Goal: Information Seeking & Learning: Find specific fact

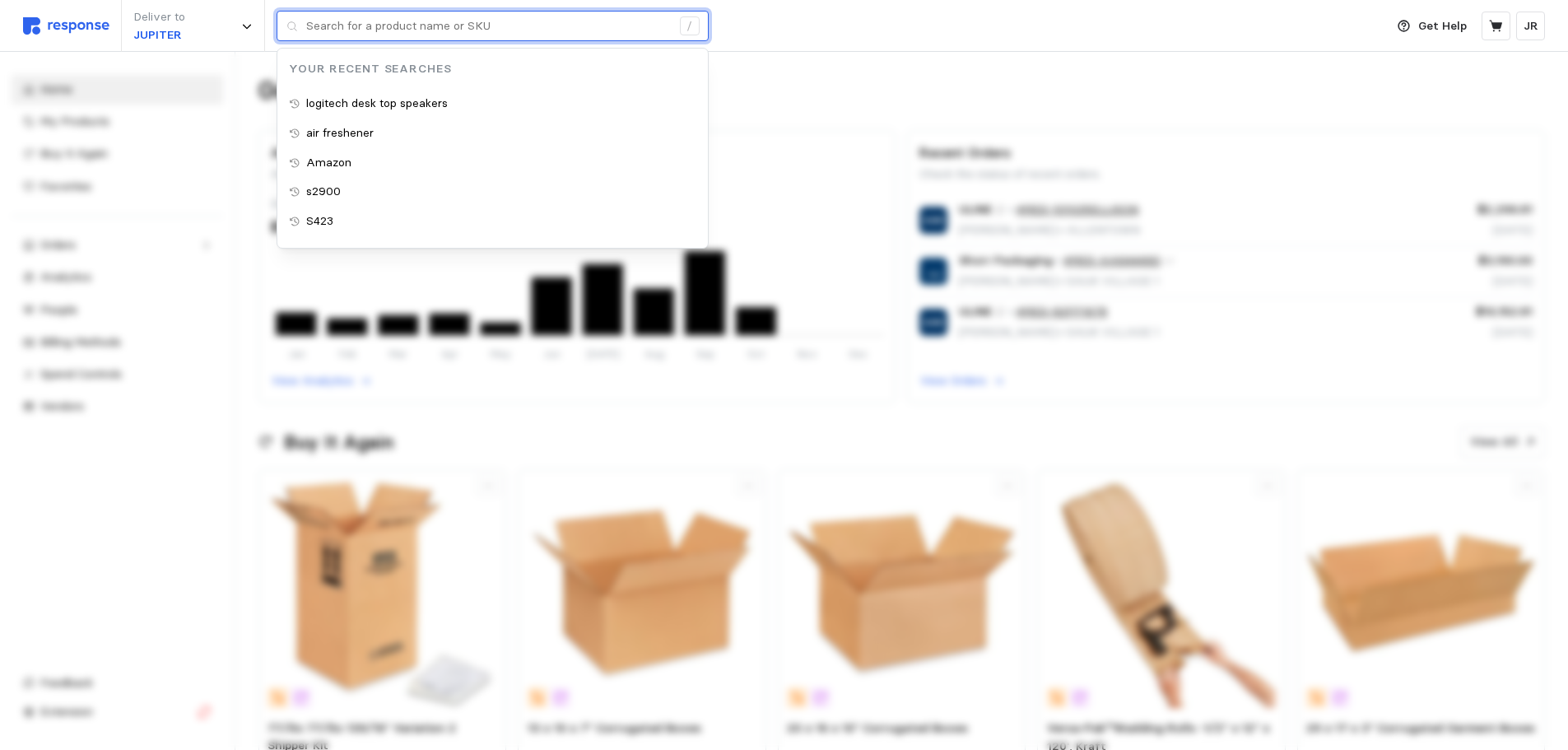
click at [426, 25] on input "text" at bounding box center [488, 26] width 365 height 30
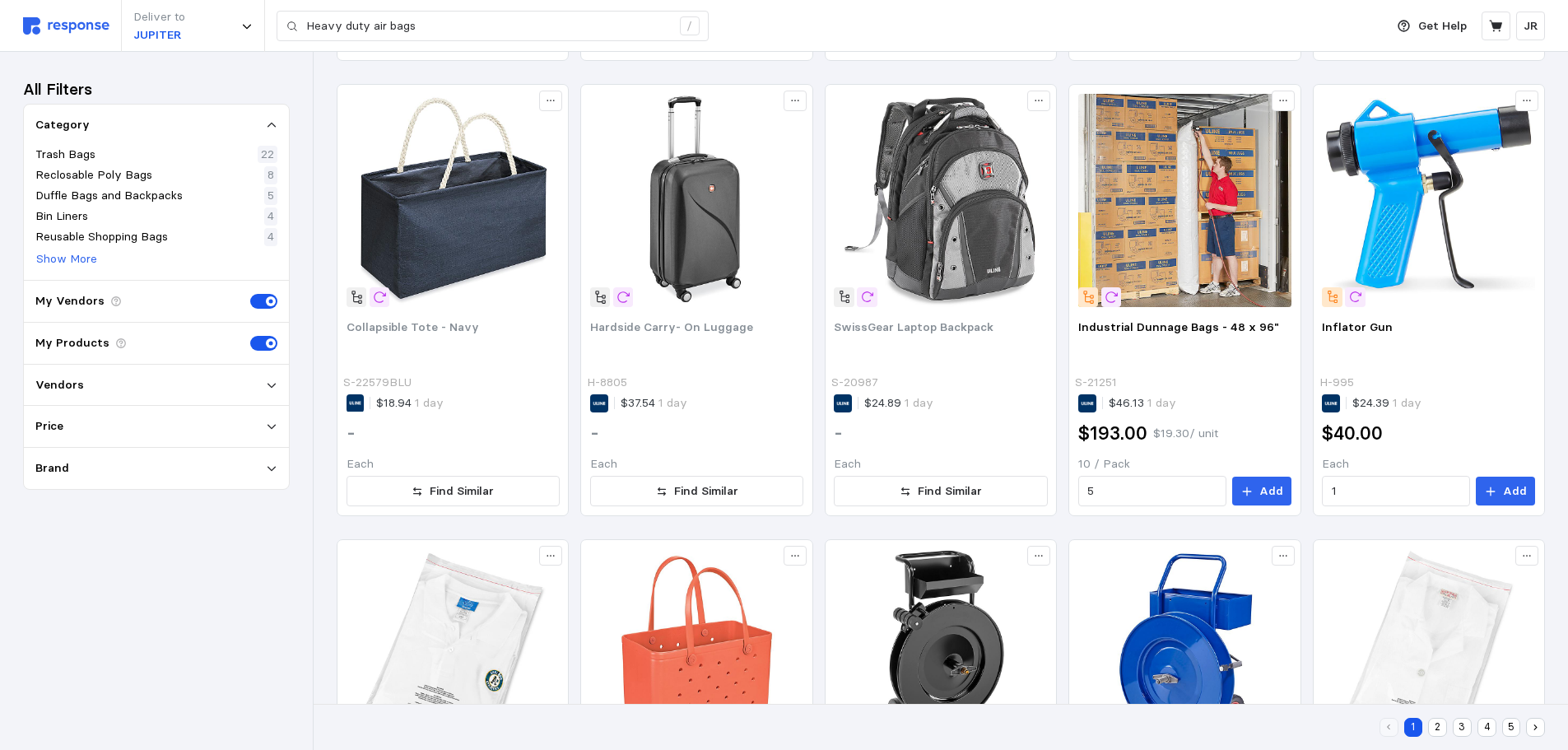
scroll to position [741, 0]
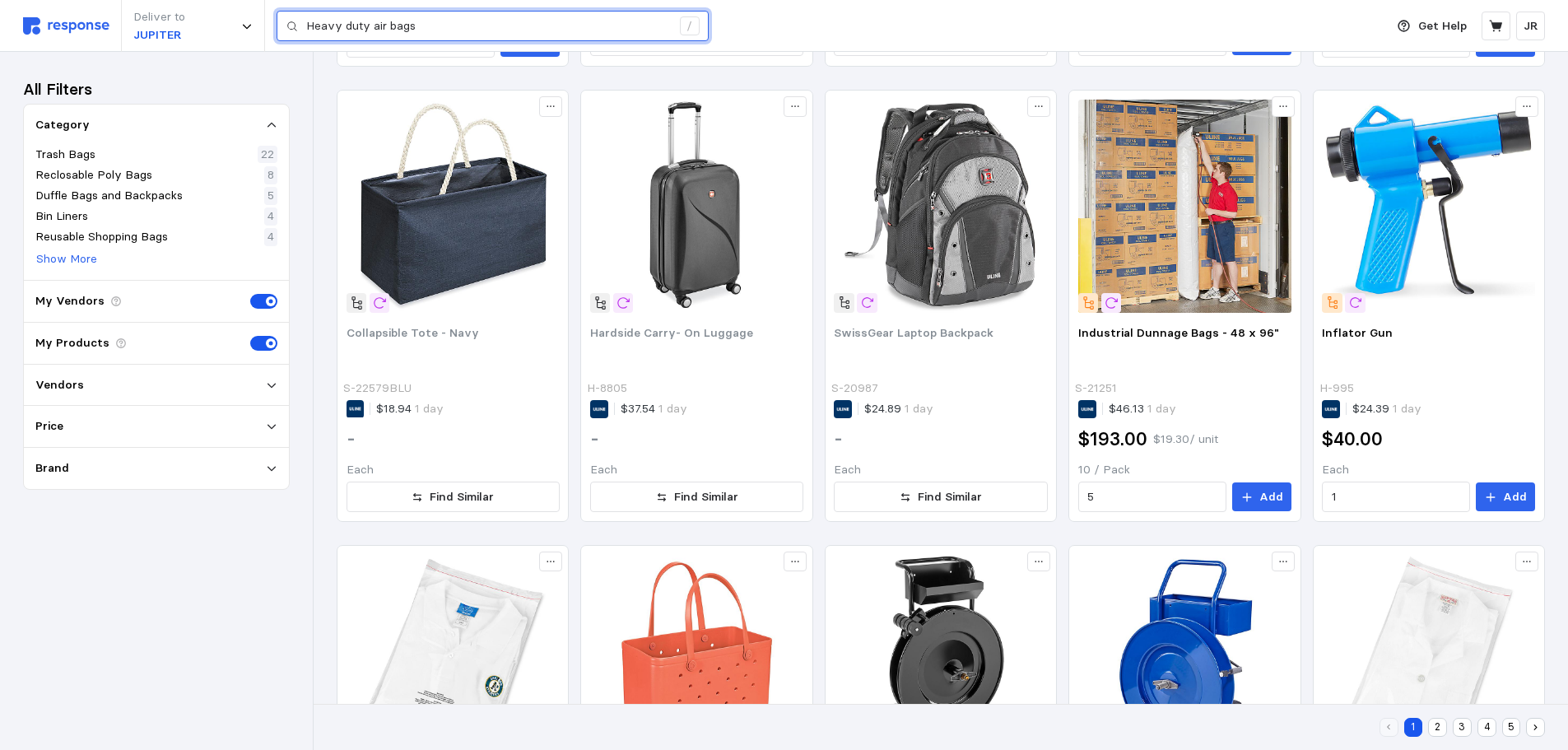
click at [417, 29] on input "Heavy duty air bags" at bounding box center [488, 26] width 365 height 30
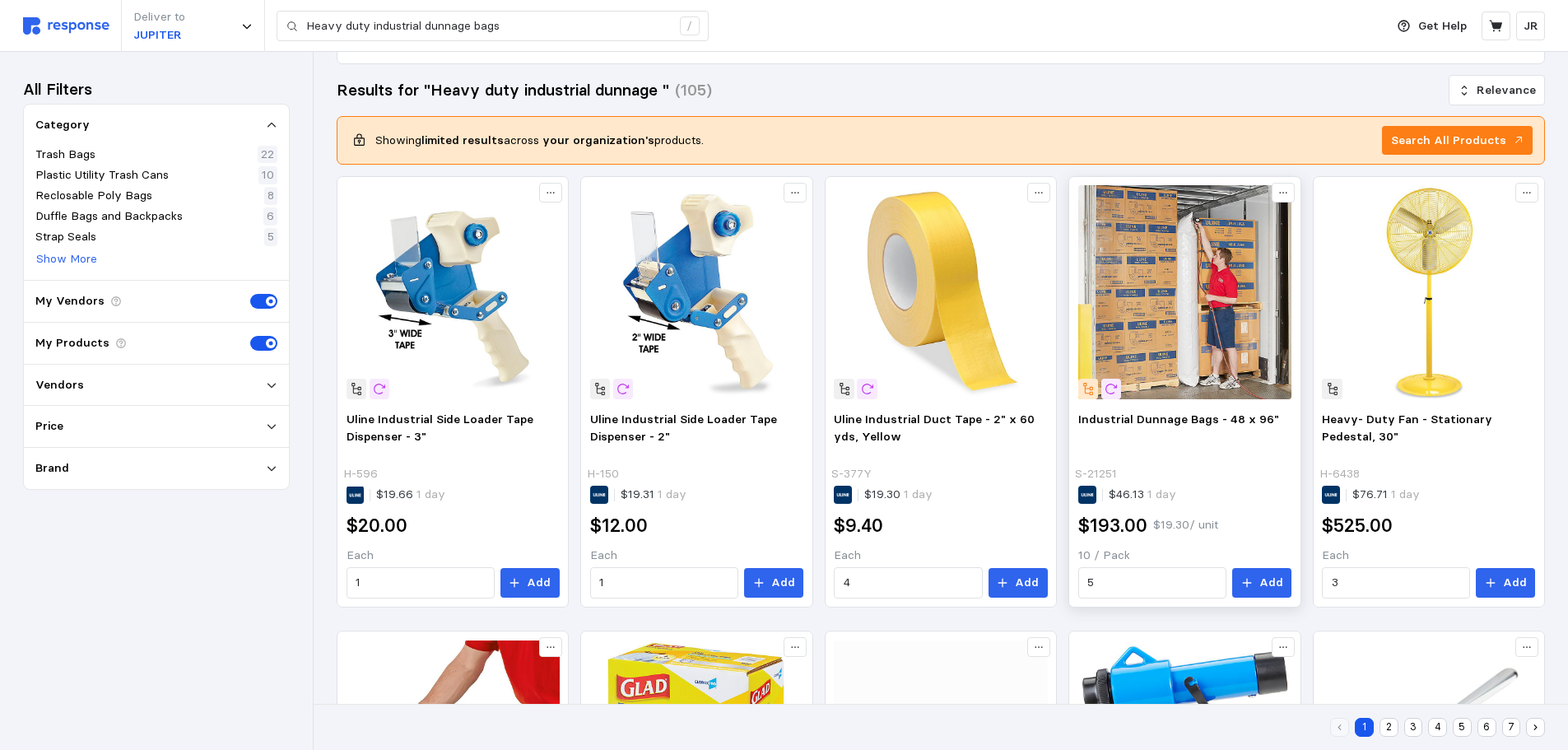
scroll to position [203, 0]
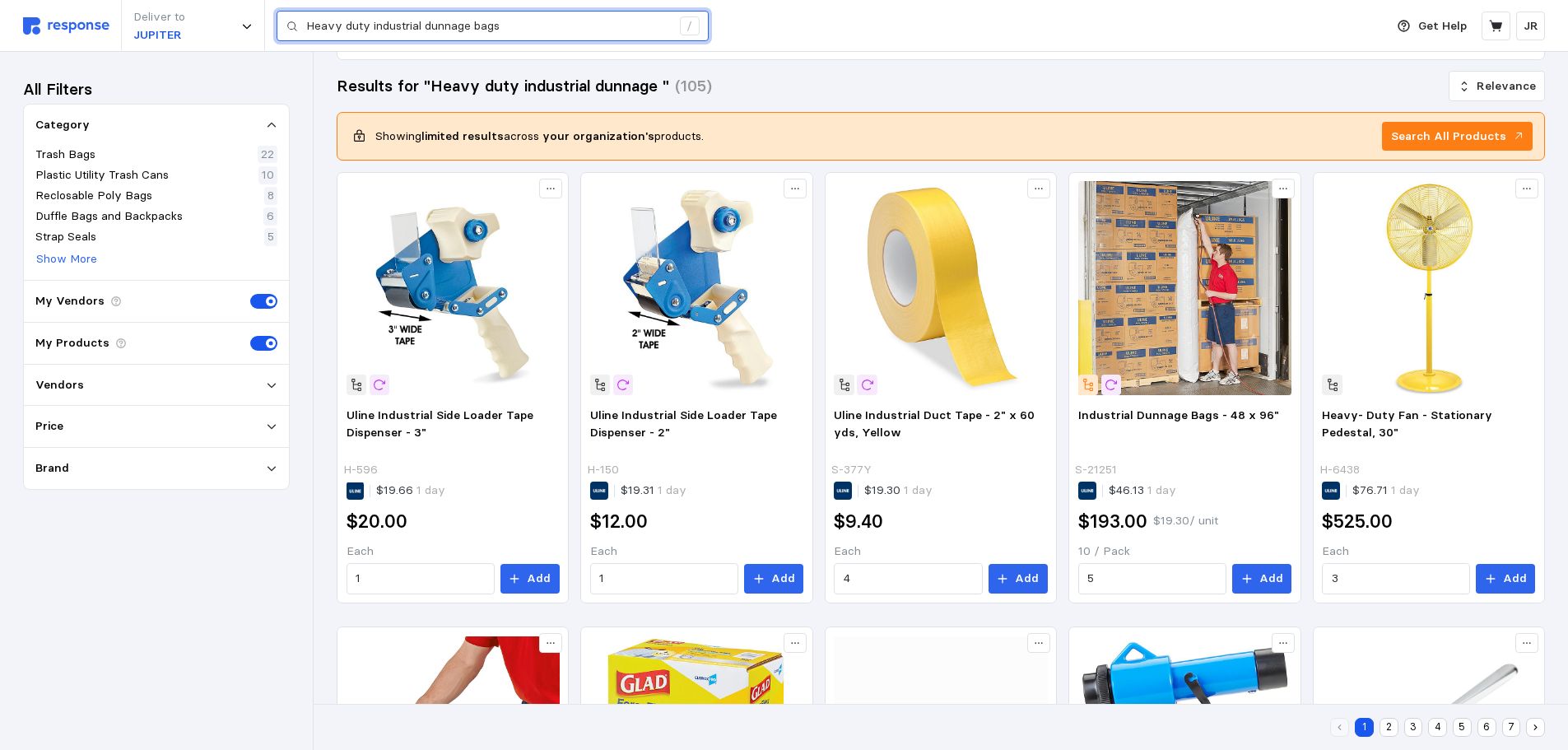
click at [423, 17] on input "Heavy duty industrial dunnage bags" at bounding box center [488, 26] width 365 height 30
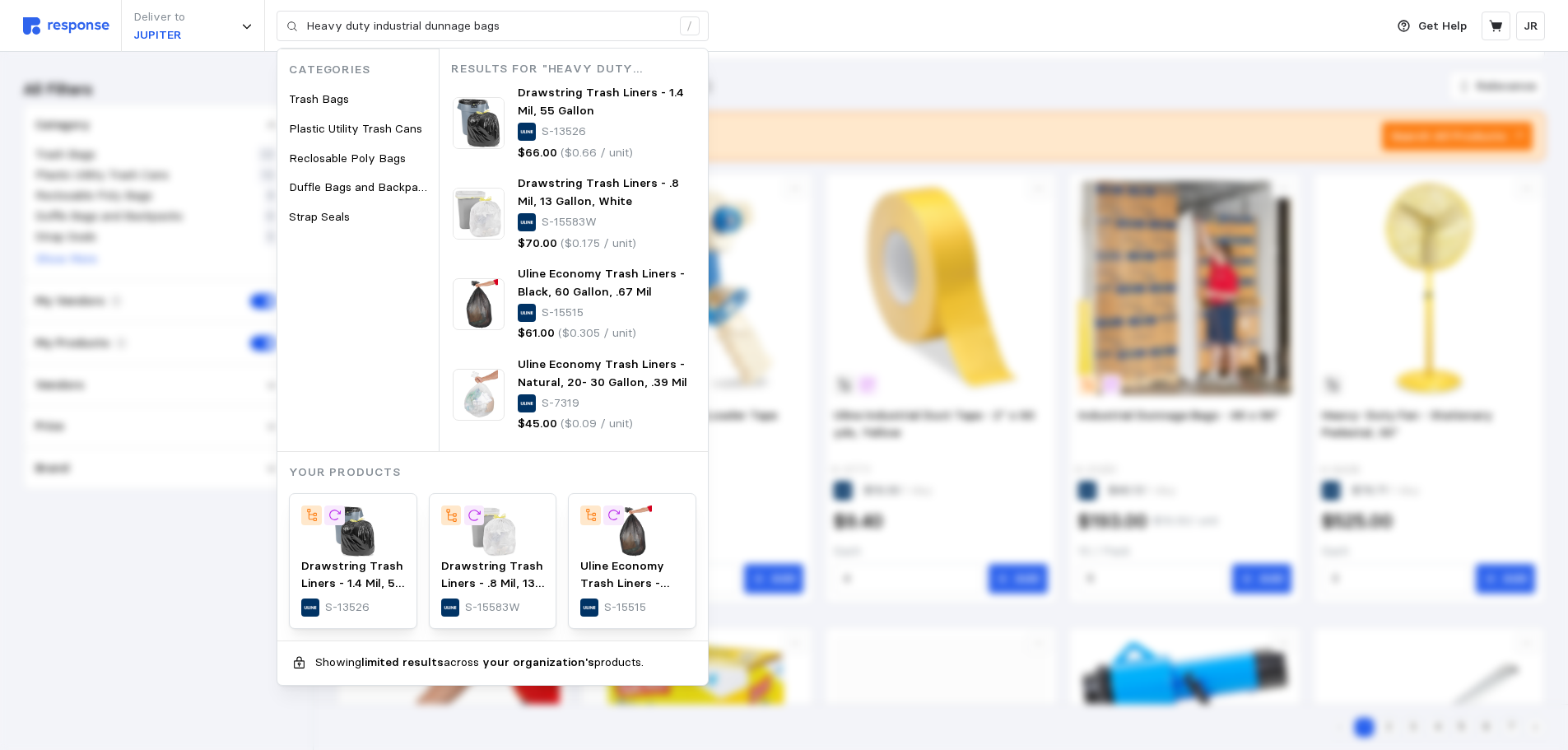
click at [1048, 42] on div "Deliver to JUPITER Heavy duty industrial dunnage bags / Categories Trash Bags P…" at bounding box center [699, 25] width 1353 height 52
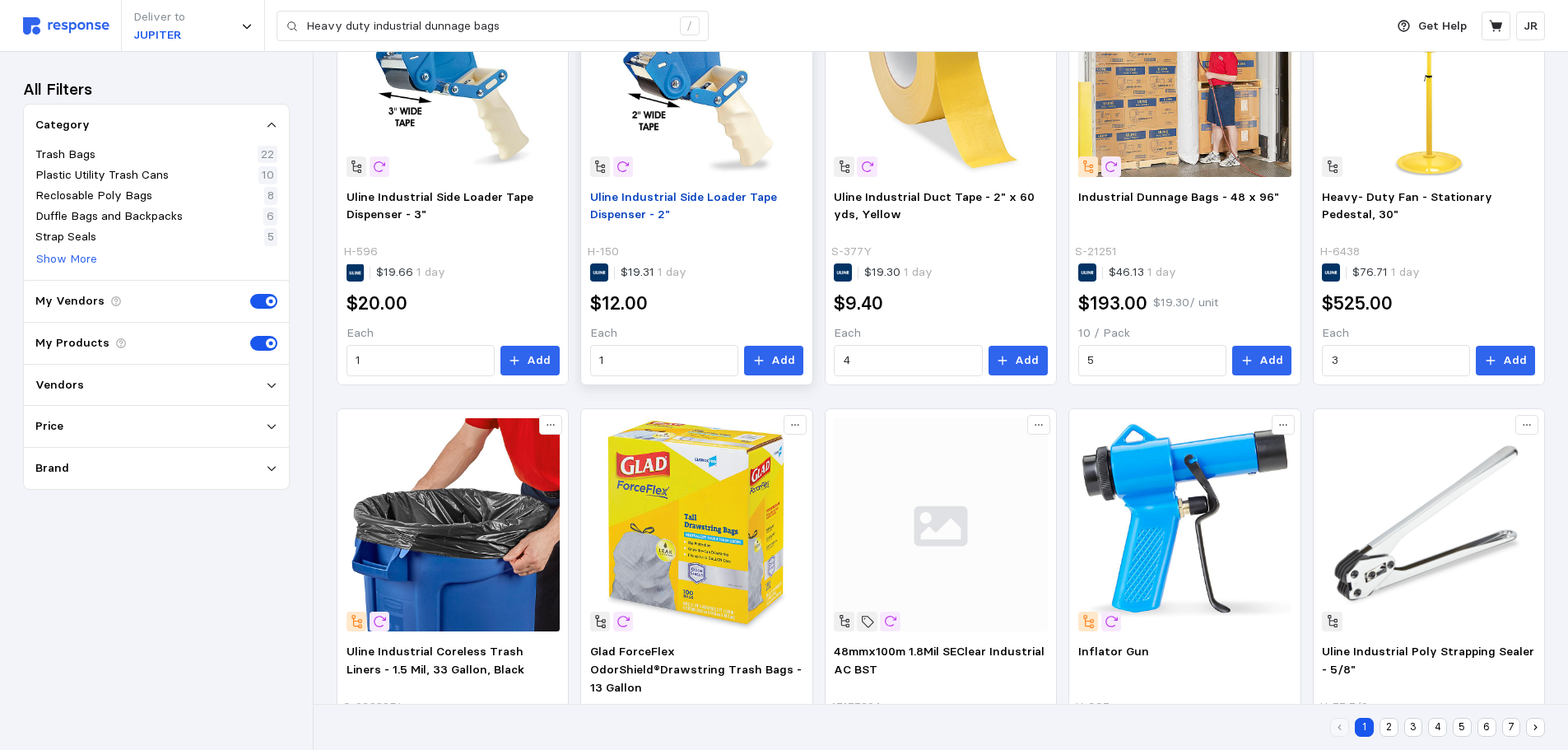
scroll to position [449, 0]
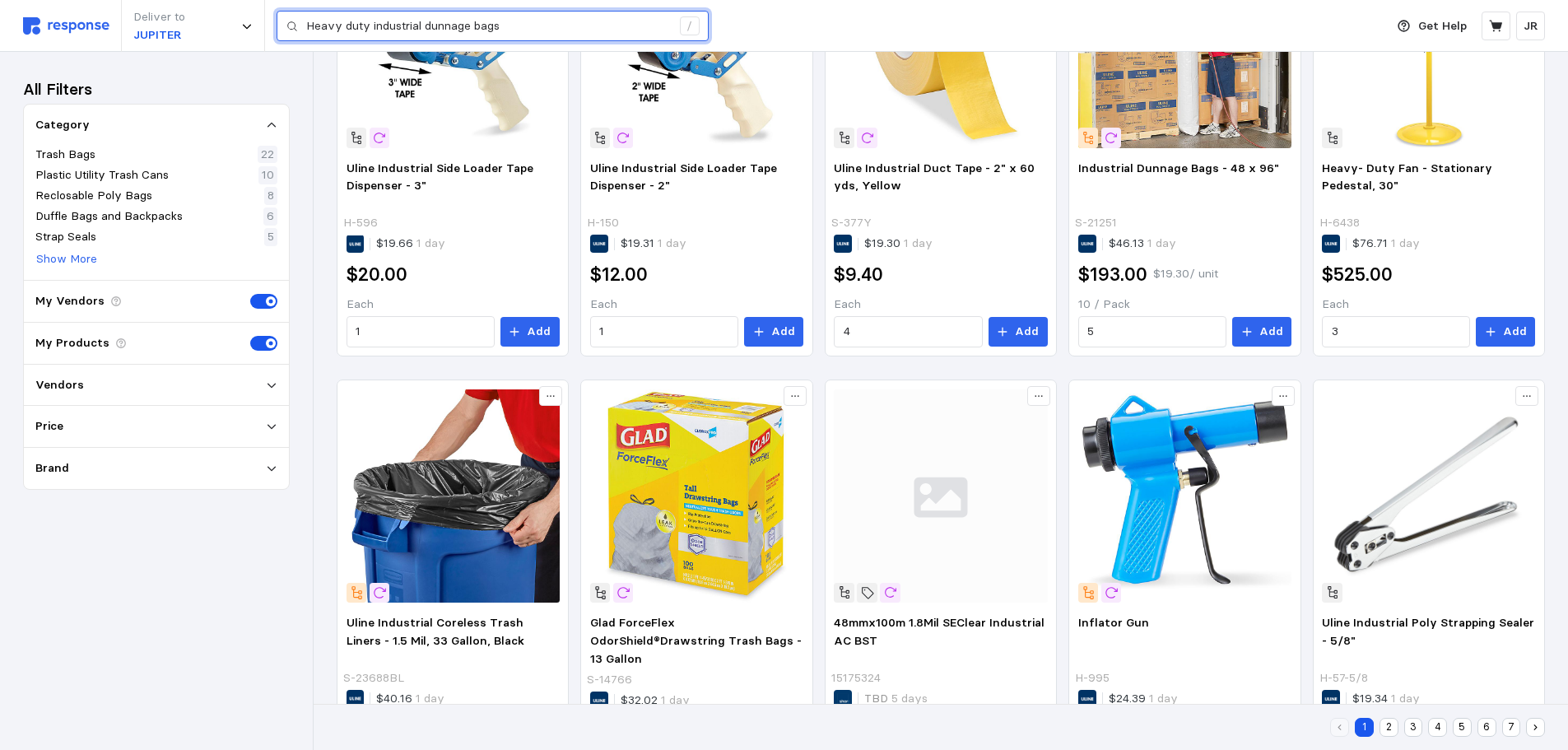
click at [532, 29] on input "Heavy duty industrial dunnage bags" at bounding box center [488, 26] width 365 height 30
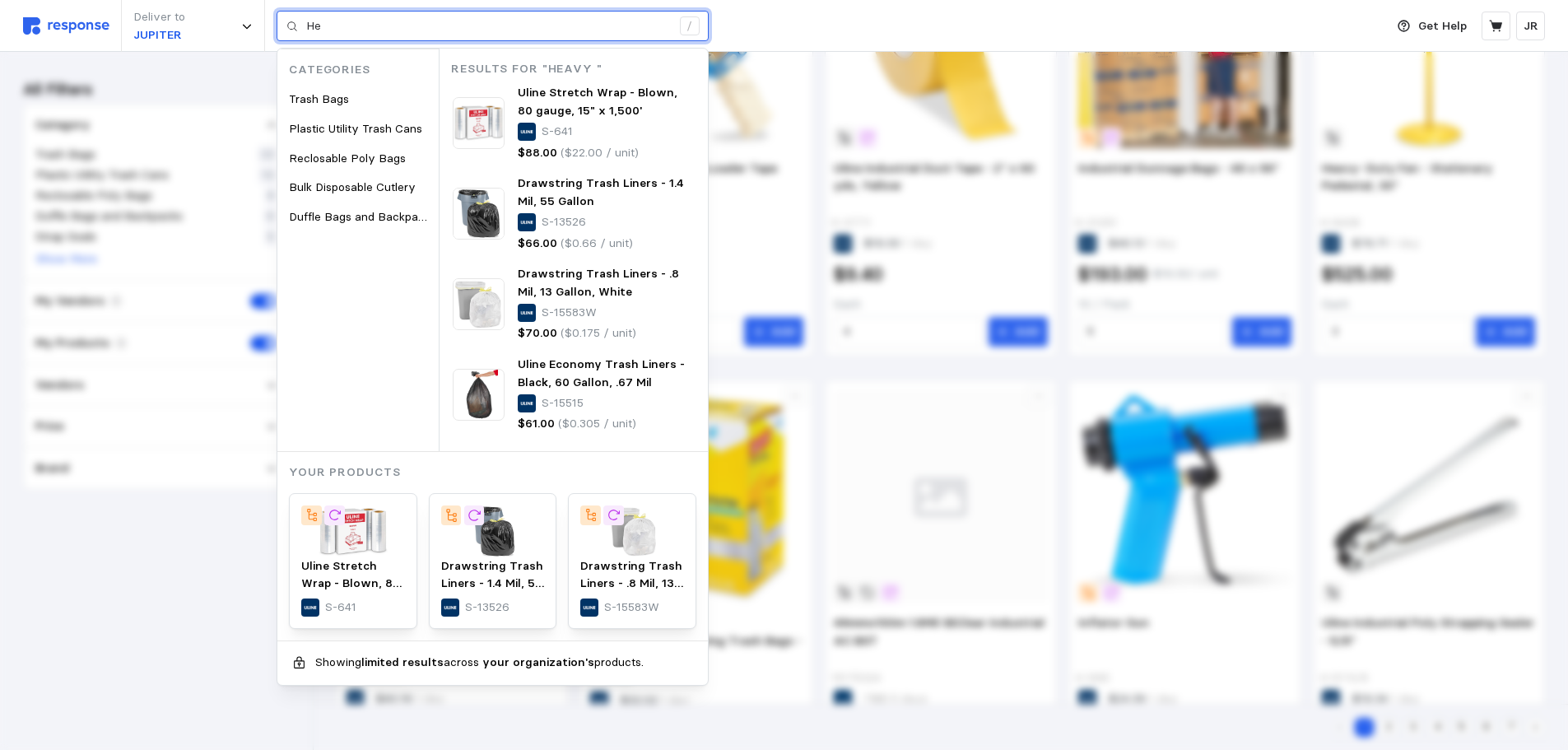
type input "H"
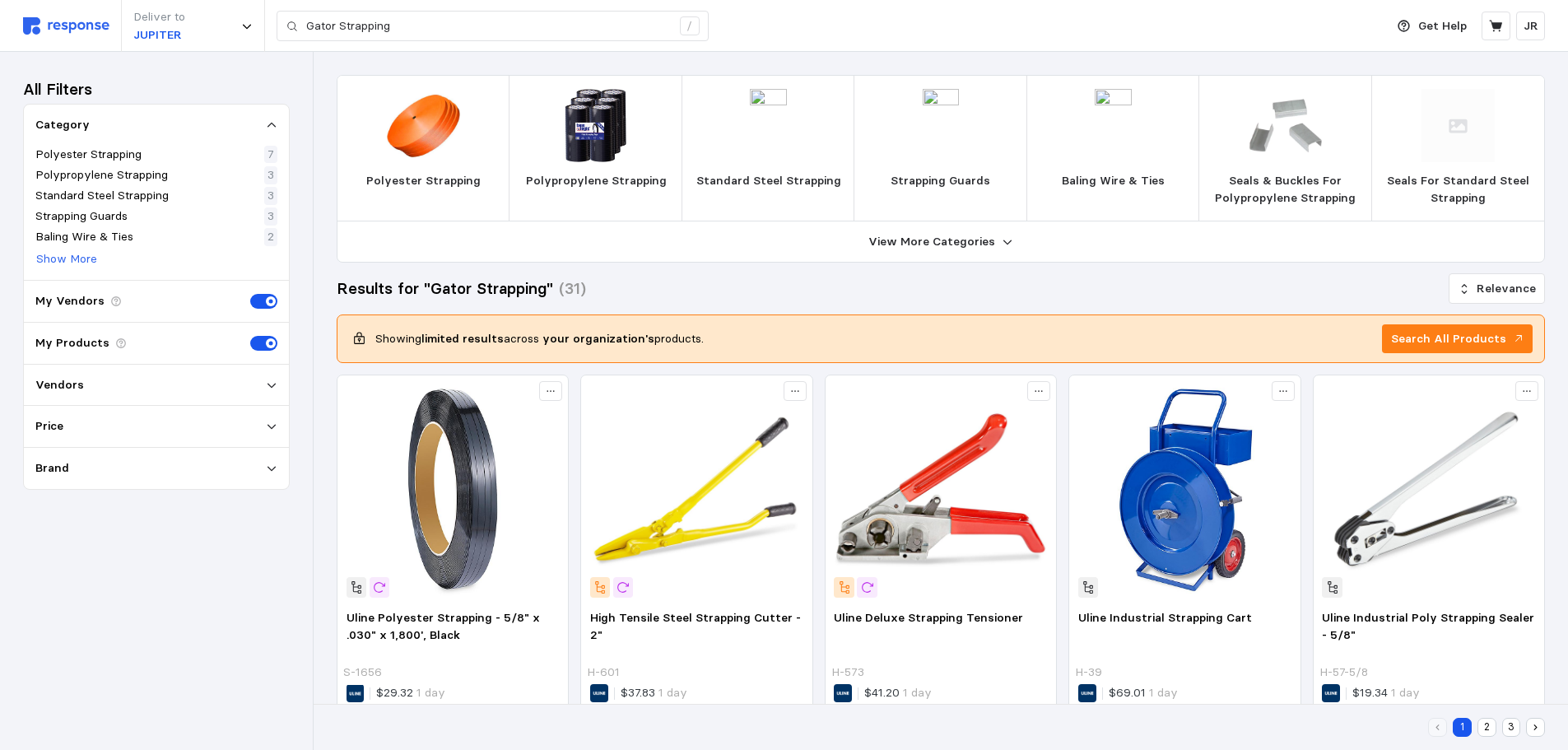
click at [425, 143] on img at bounding box center [423, 125] width 74 height 74
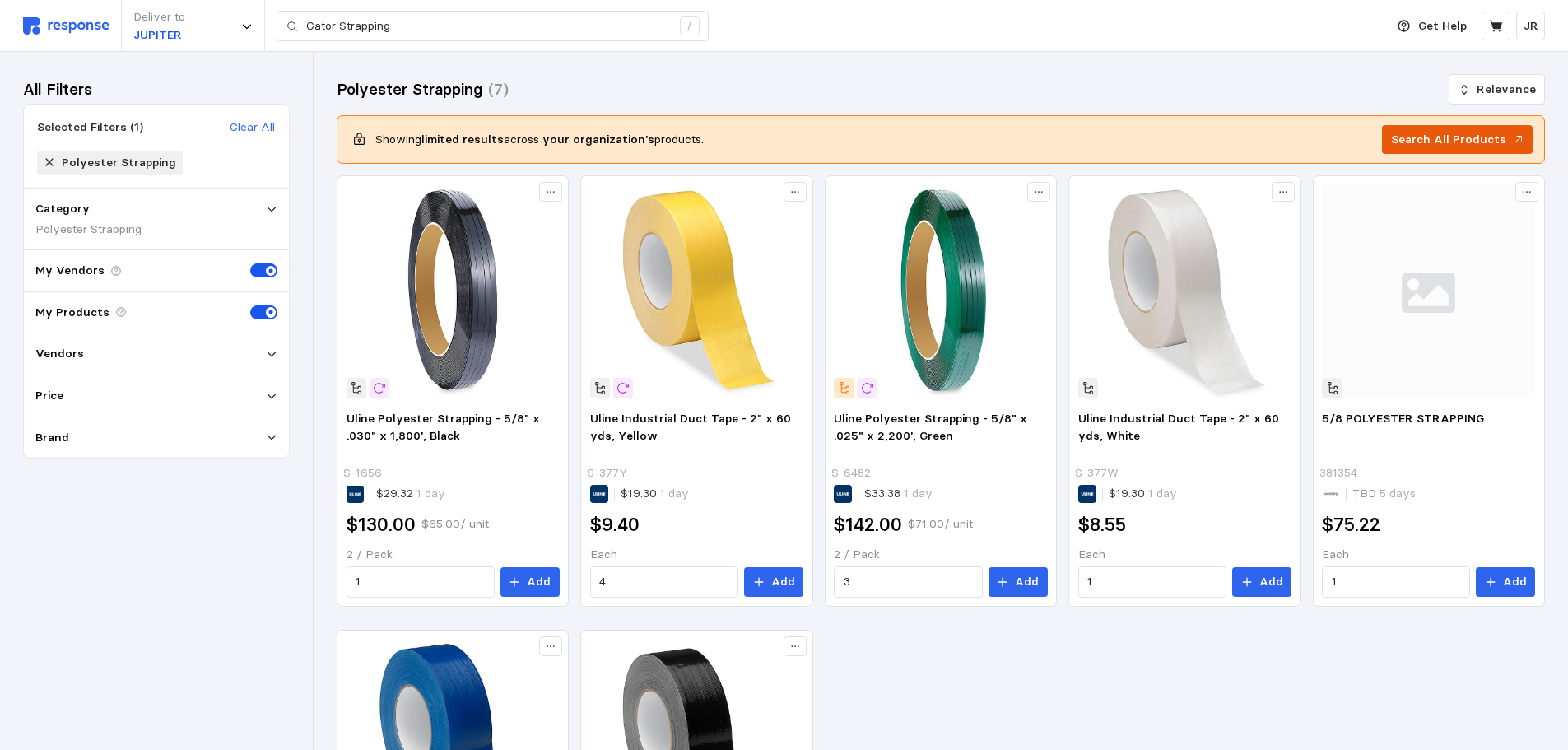
click at [1518, 139] on icon at bounding box center [1519, 139] width 12 height 12
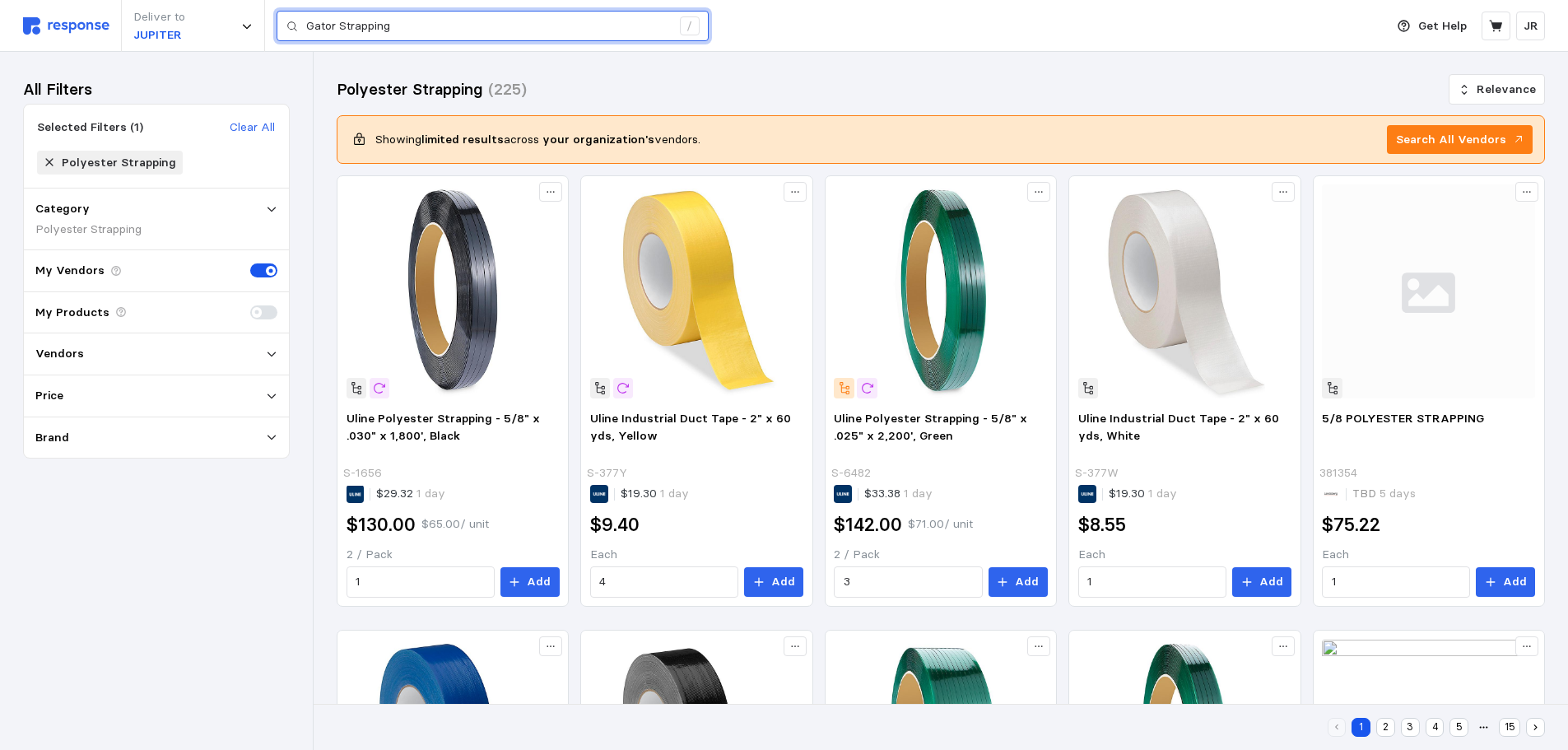
click at [412, 27] on input "Gator Strapping" at bounding box center [488, 26] width 365 height 30
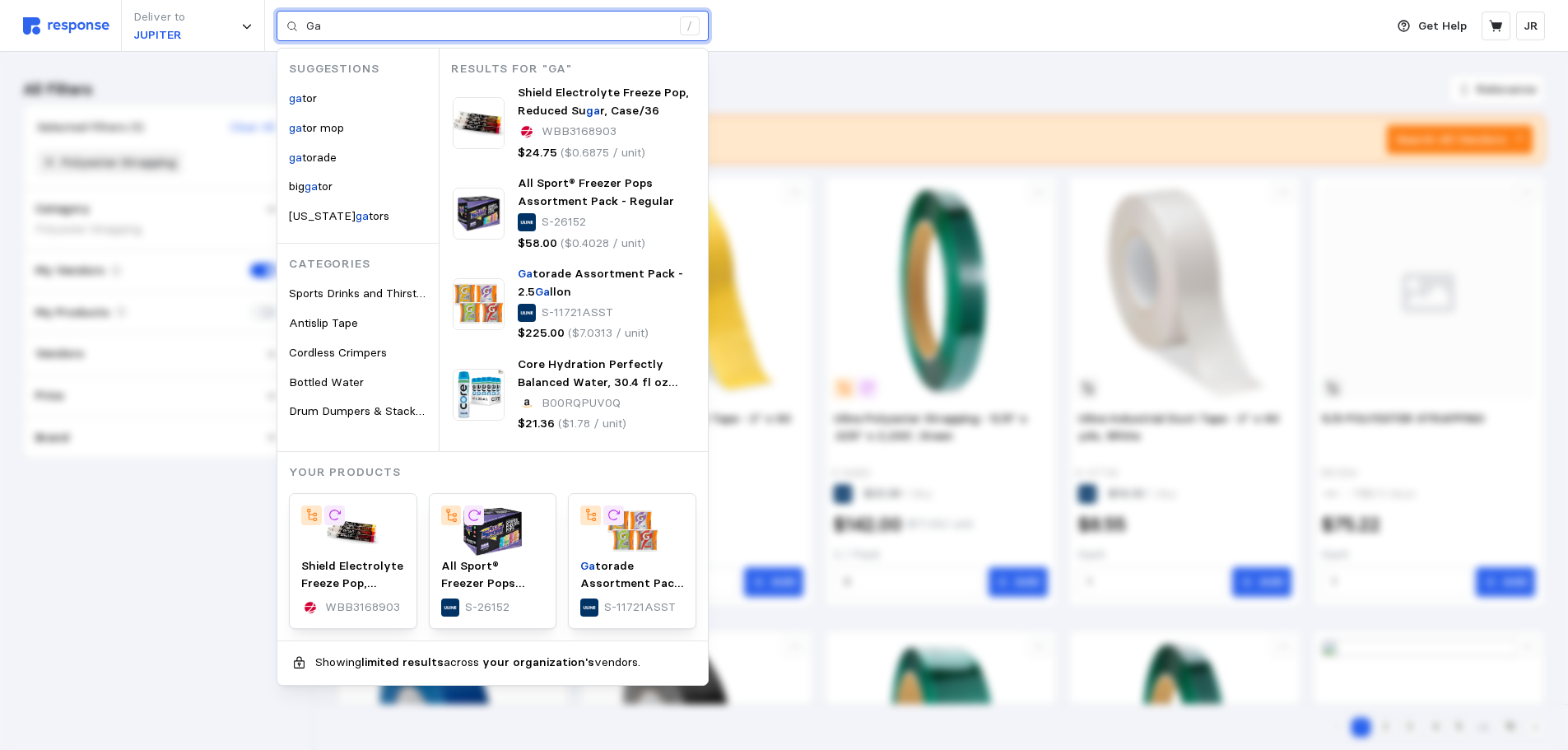
type input "G"
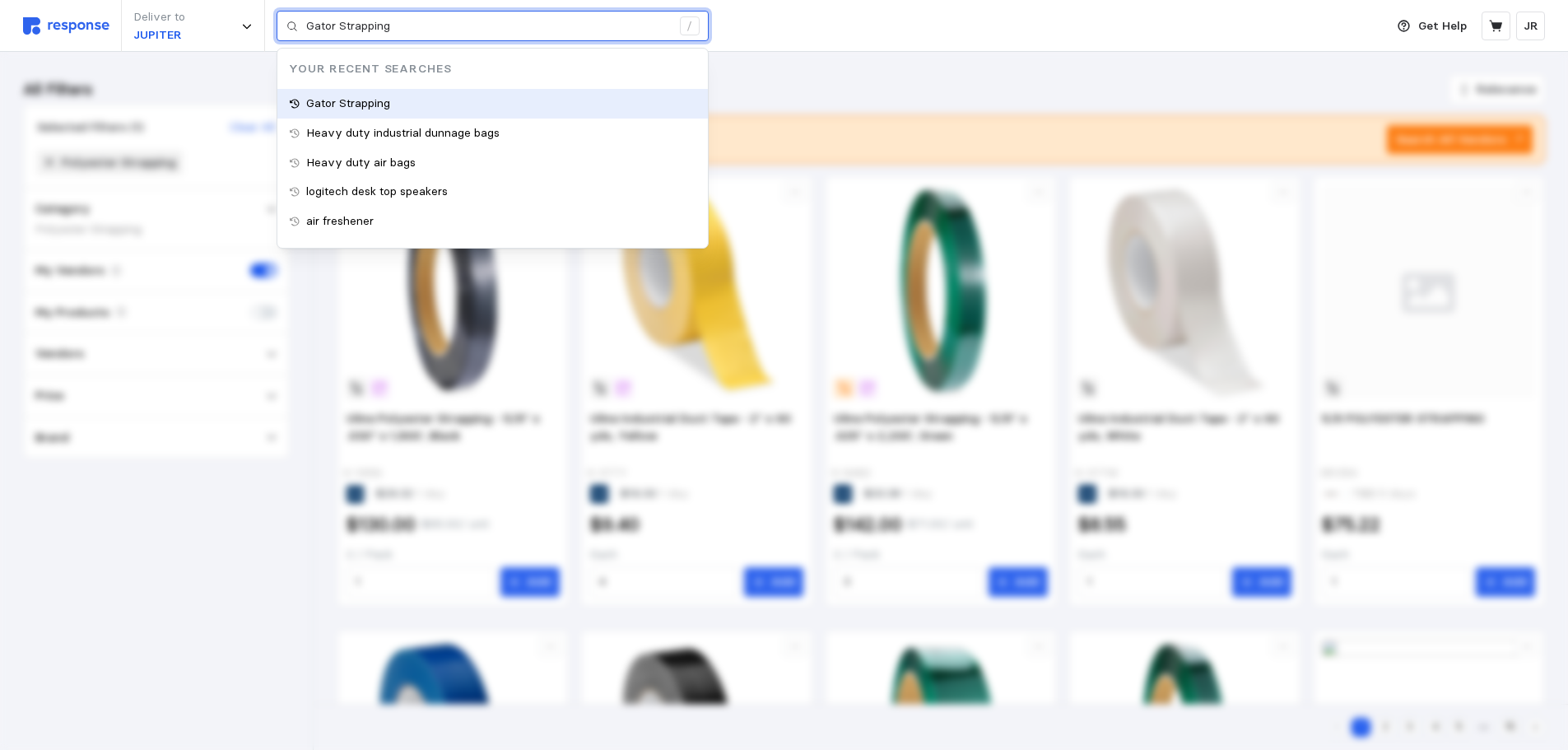
click at [375, 108] on p "Gator Strapping" at bounding box center [348, 104] width 84 height 18
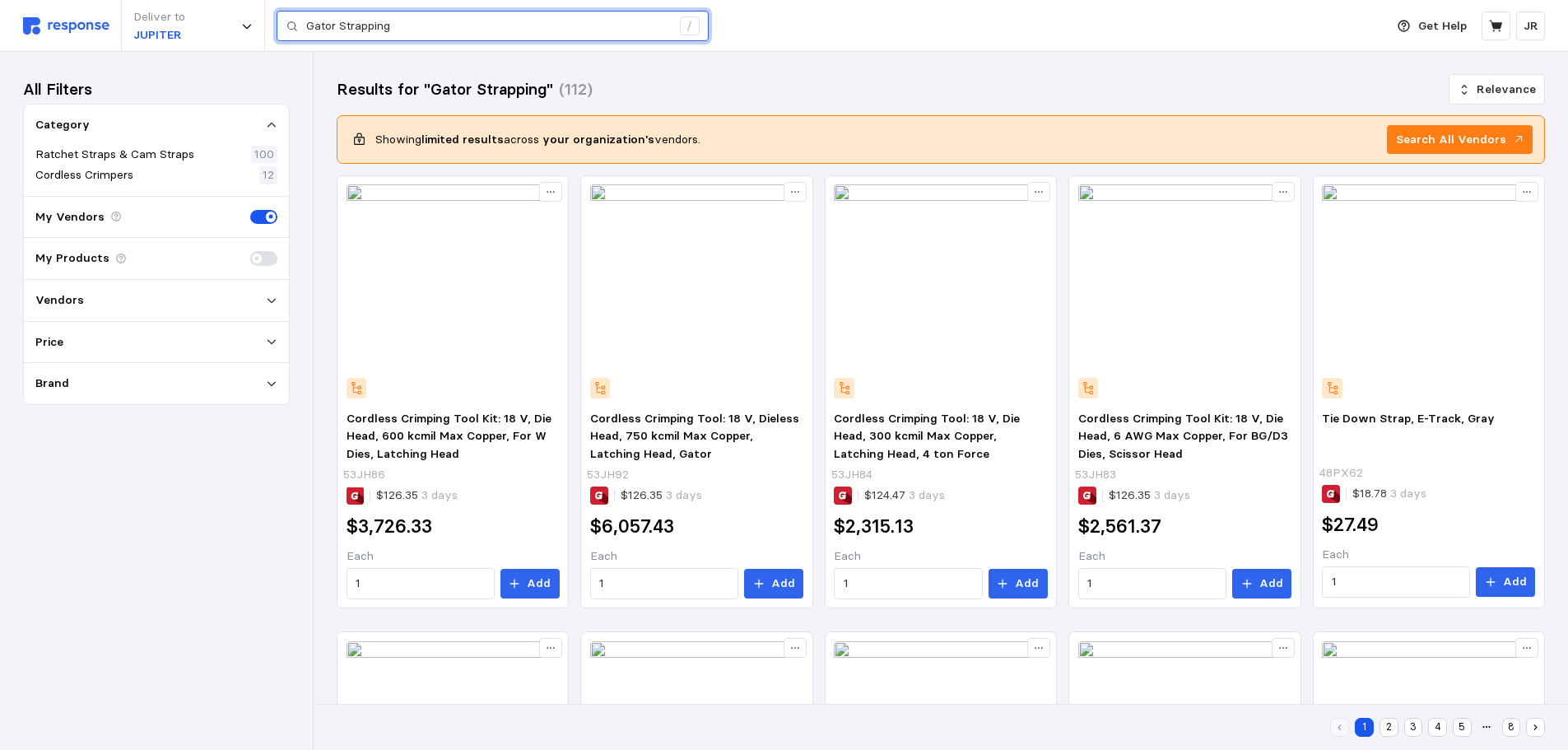
click at [399, 24] on input "Gator Strapping" at bounding box center [488, 26] width 365 height 30
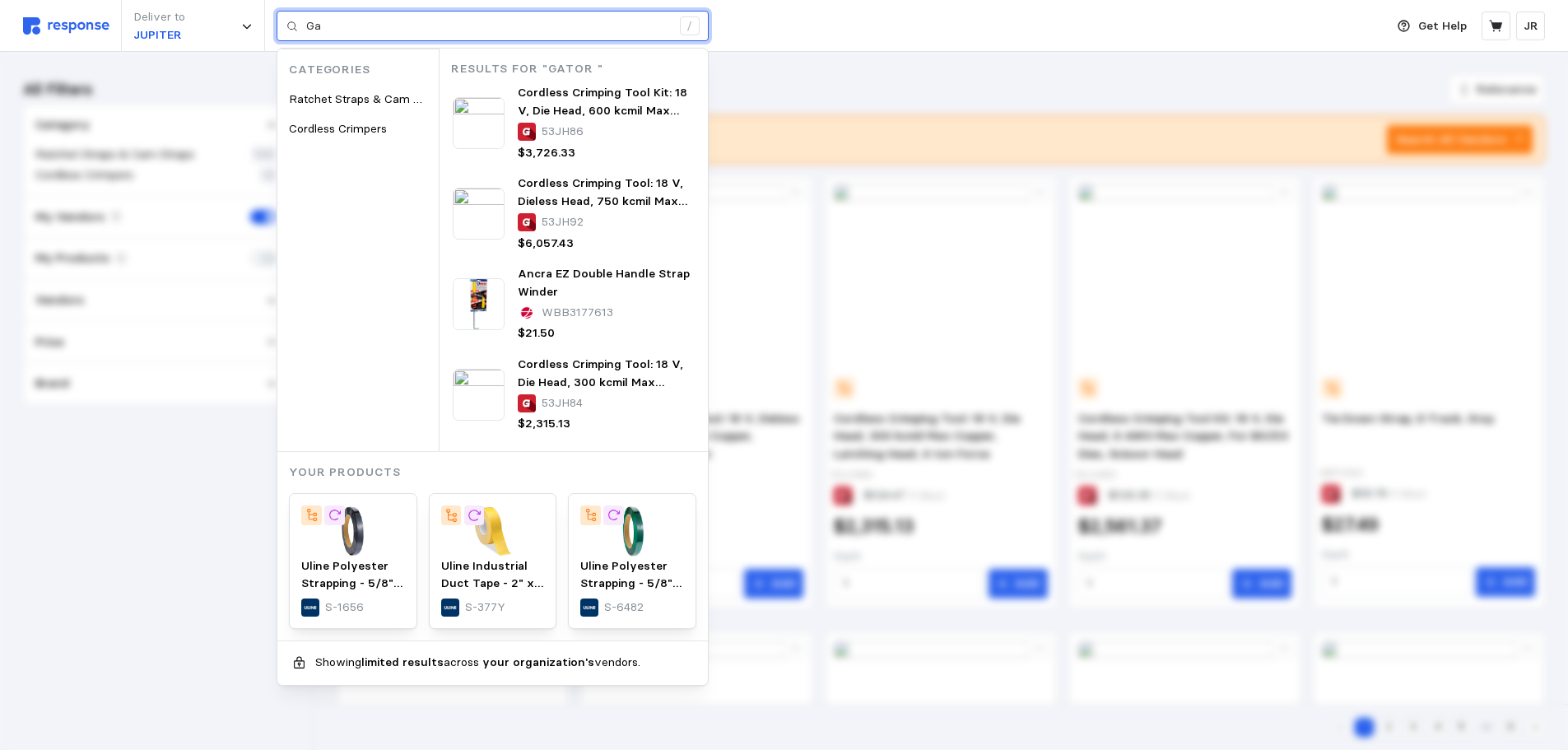
type input "G"
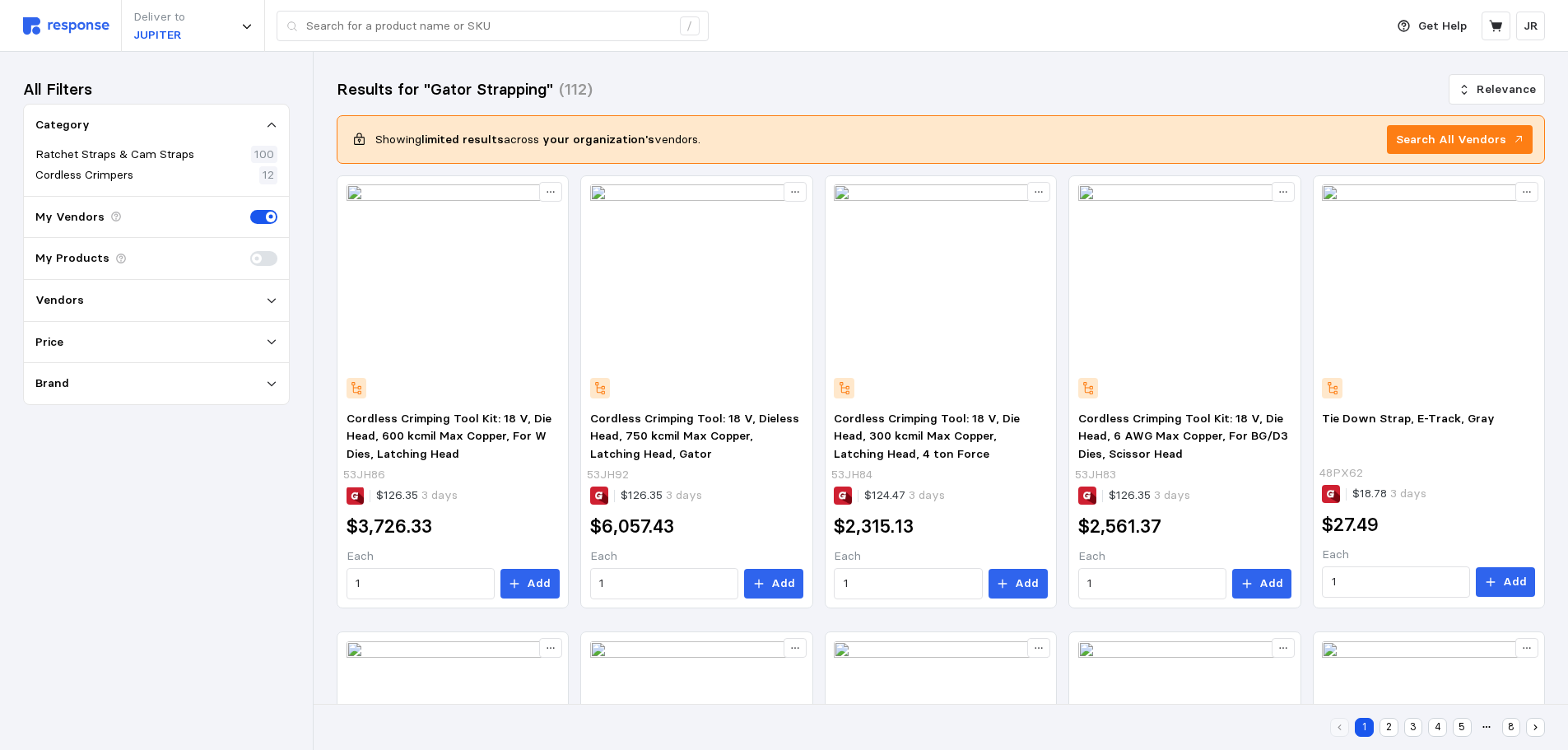
click at [271, 299] on icon at bounding box center [271, 300] width 12 height 12
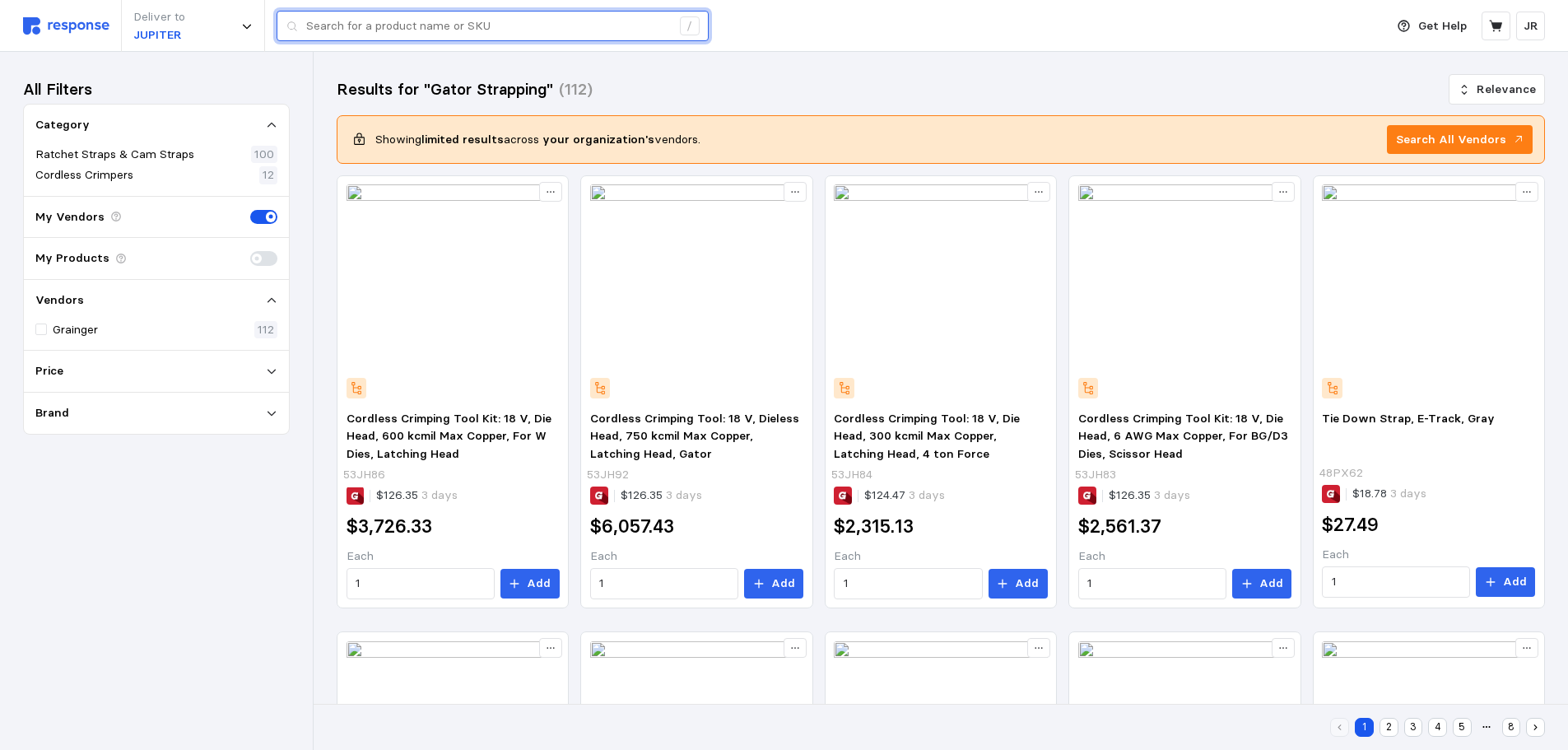
click at [354, 28] on input "text" at bounding box center [488, 26] width 365 height 30
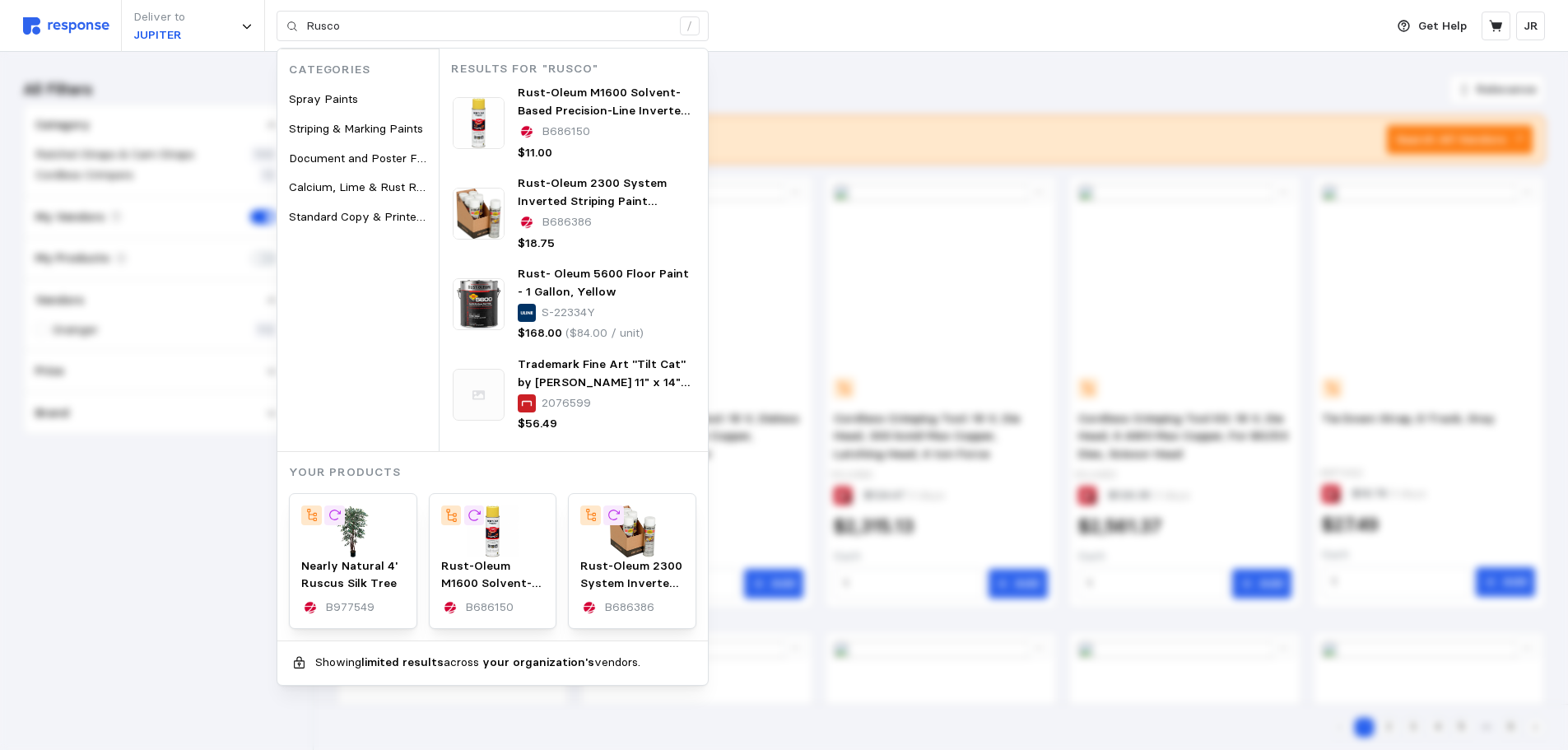
click at [776, 44] on div "Deliver to JUPITER Rusco / Categories Spray Paints Striping & Marking Paints Do…" at bounding box center [699, 25] width 1353 height 52
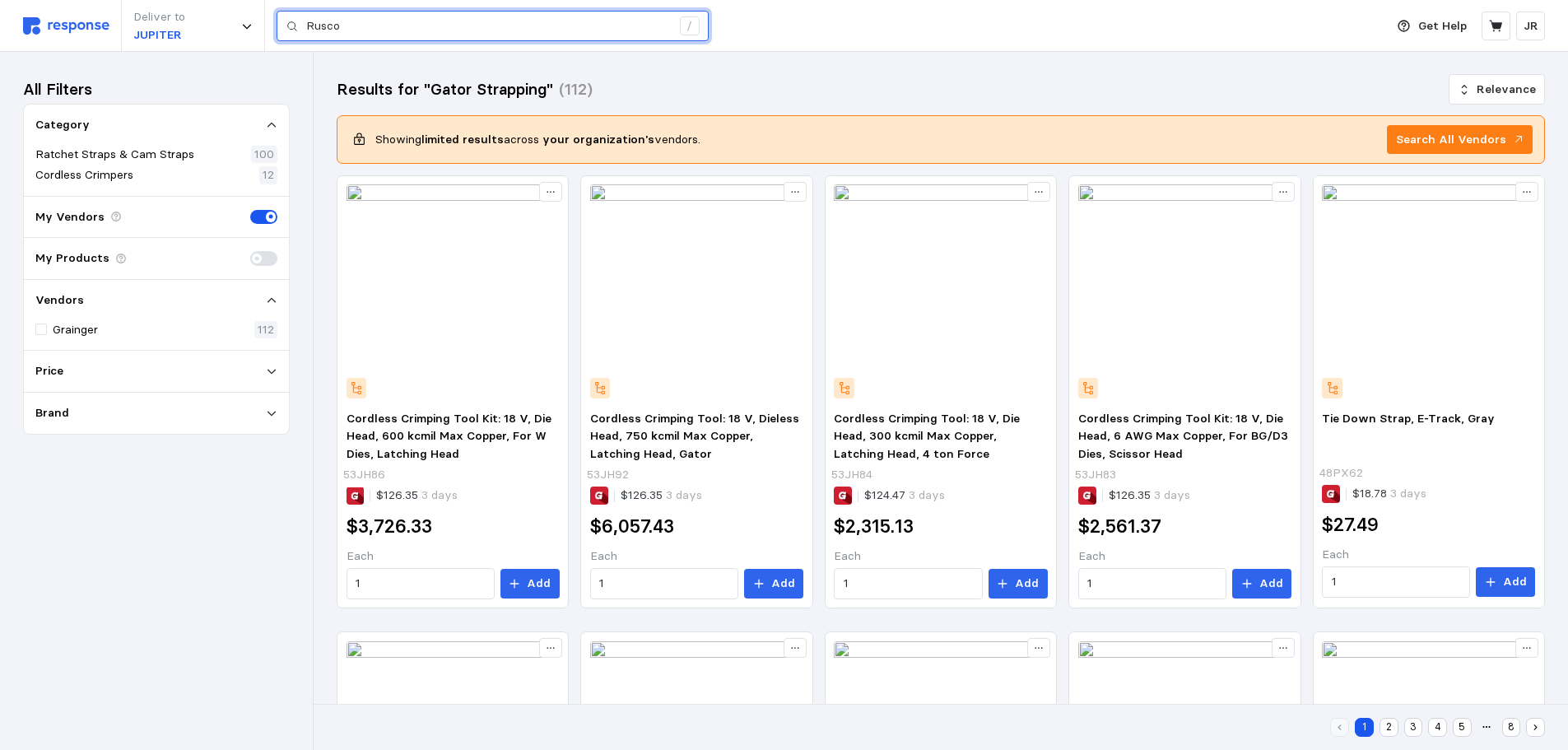
click at [360, 31] on input "Rusco" at bounding box center [488, 26] width 365 height 30
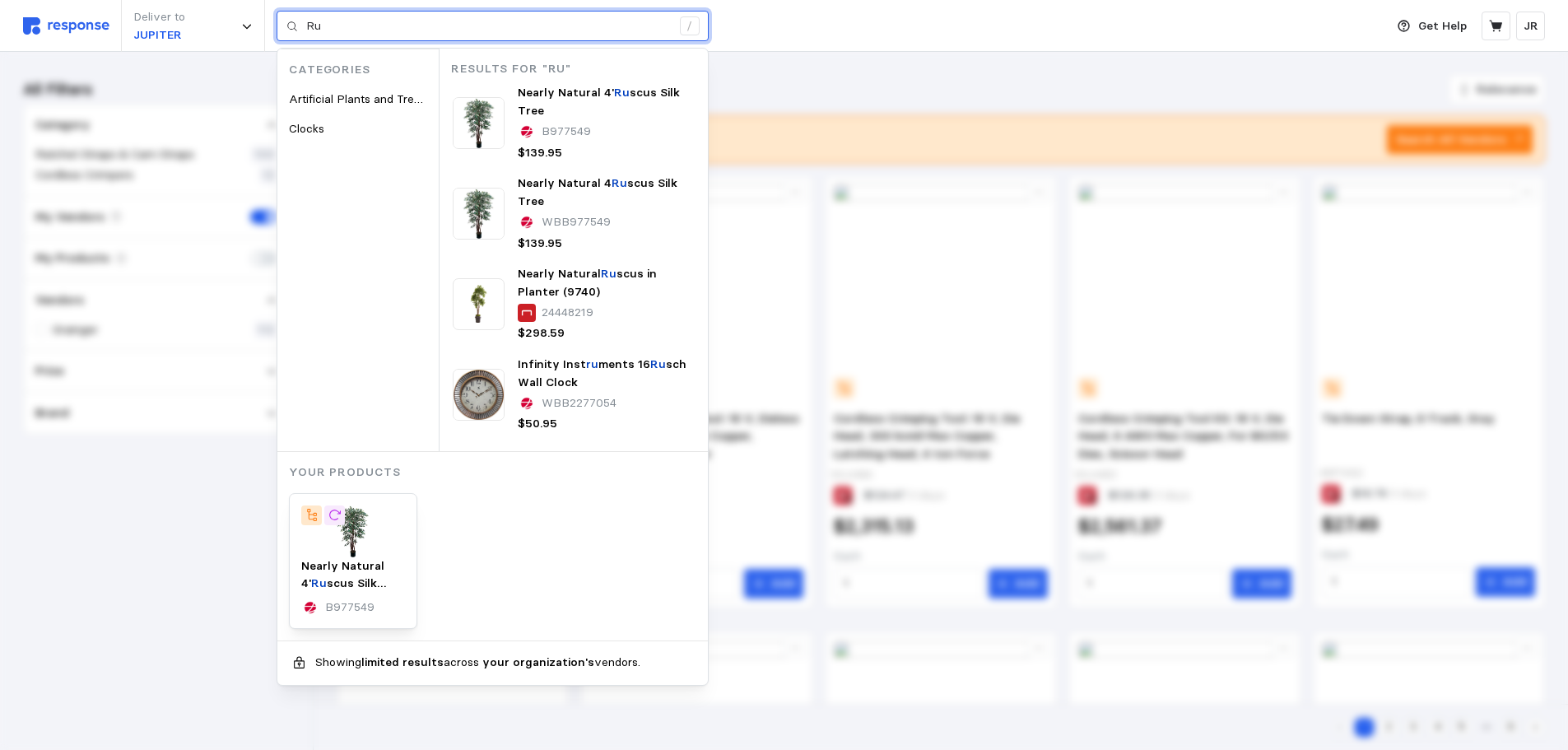
type input "R"
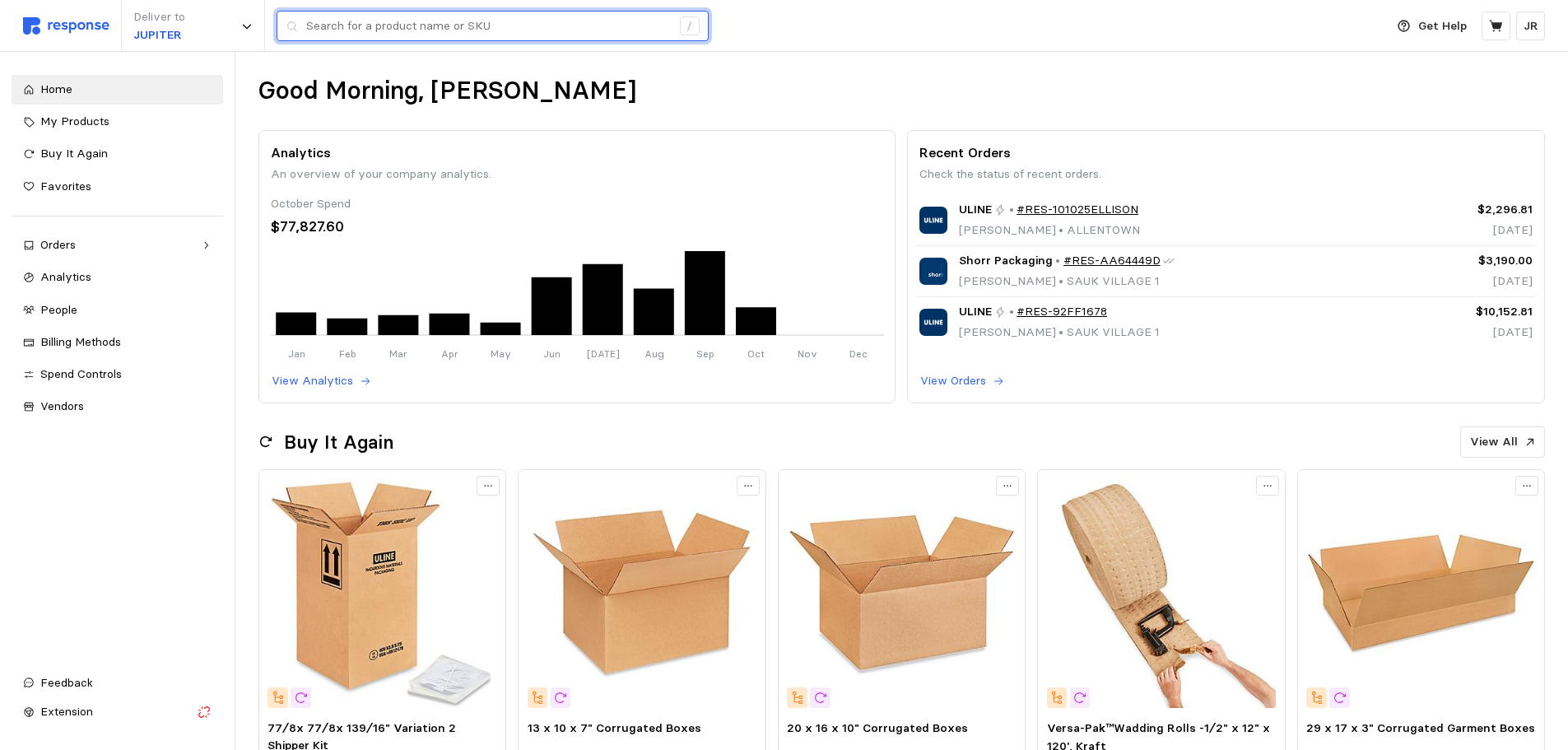
click at [572, 21] on input "text" at bounding box center [488, 26] width 365 height 30
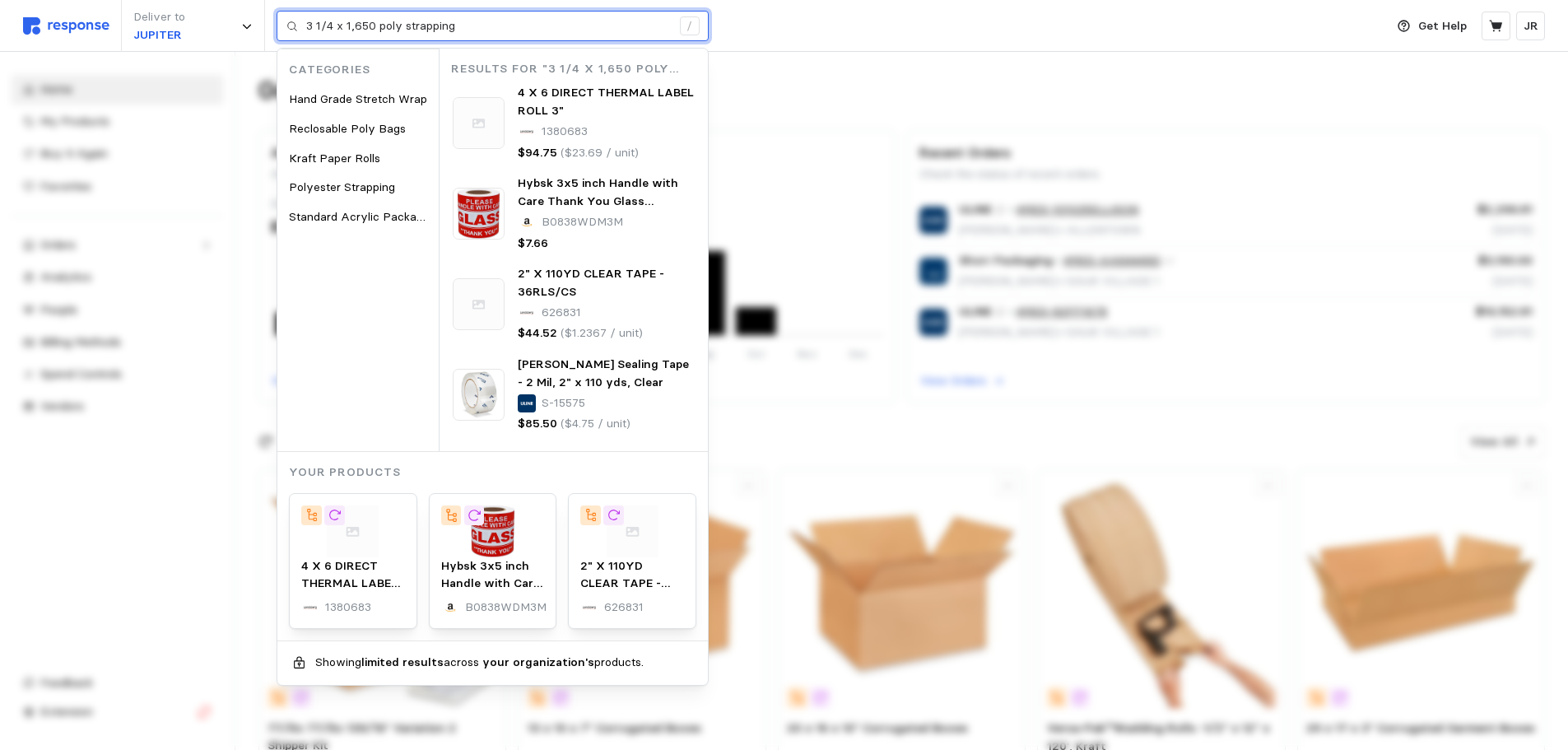
type input "3 1/4 x 1,650 poly strapping"
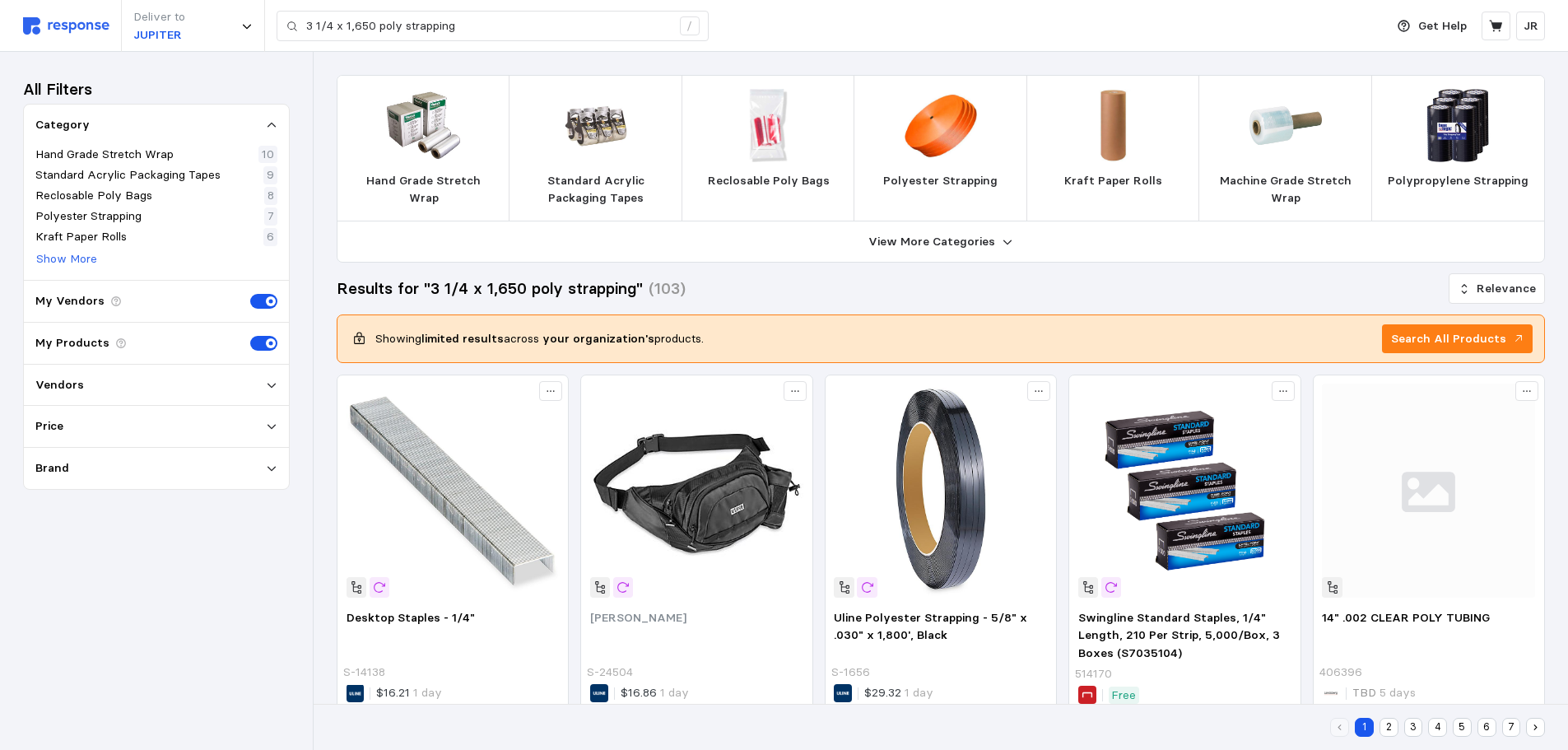
click at [946, 141] on img at bounding box center [941, 125] width 74 height 74
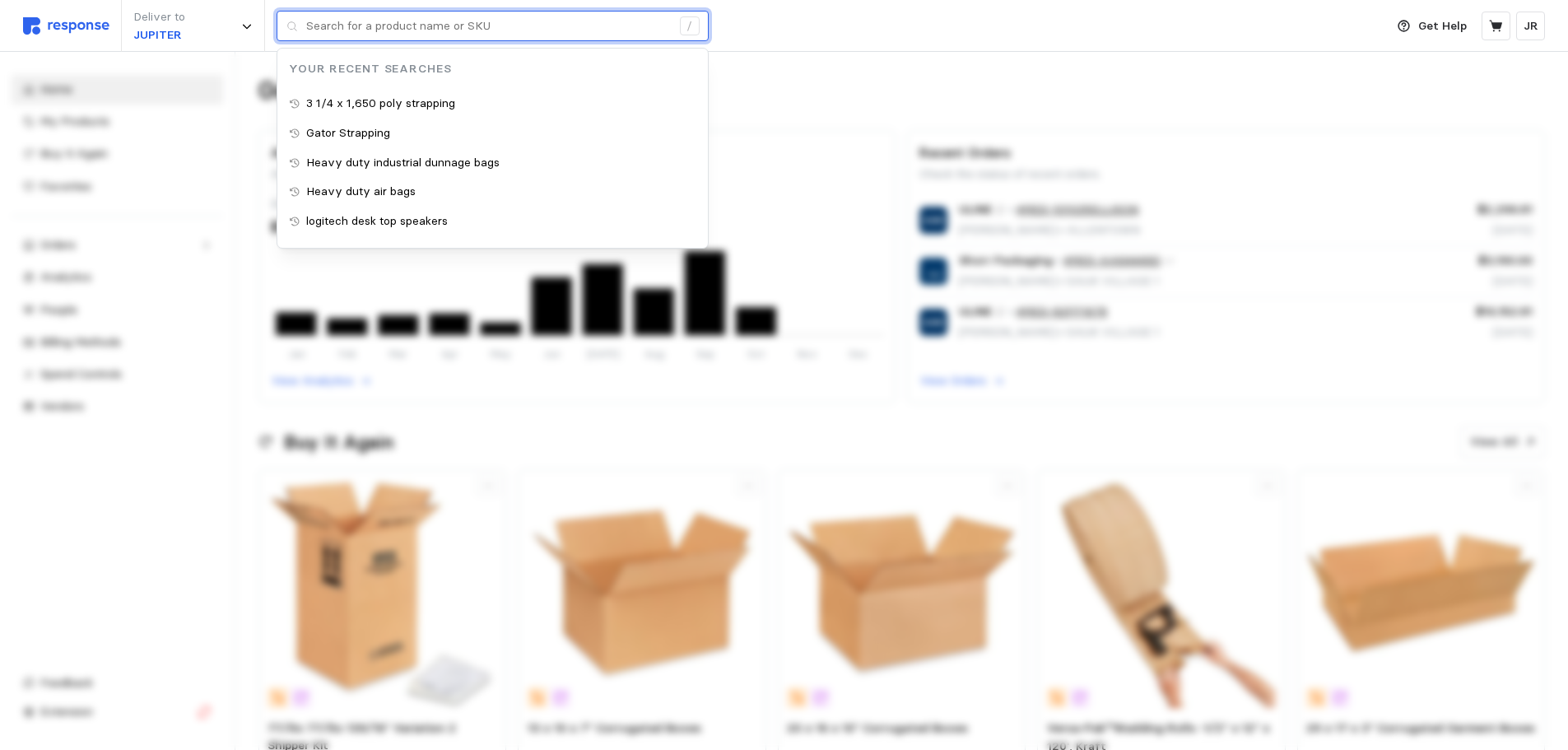
click at [500, 30] on input "text" at bounding box center [488, 26] width 365 height 30
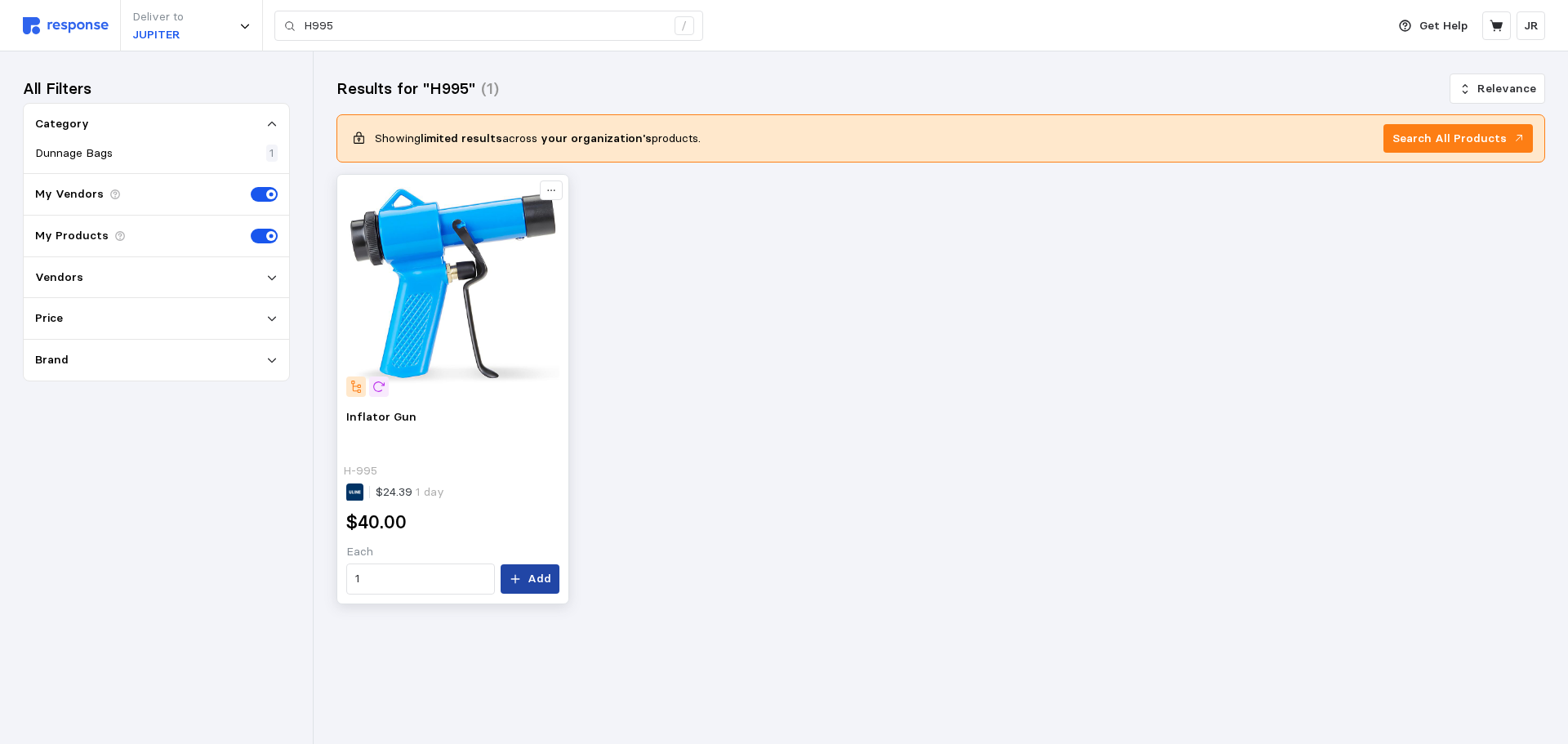
click at [536, 581] on p "Add" at bounding box center [540, 579] width 23 height 18
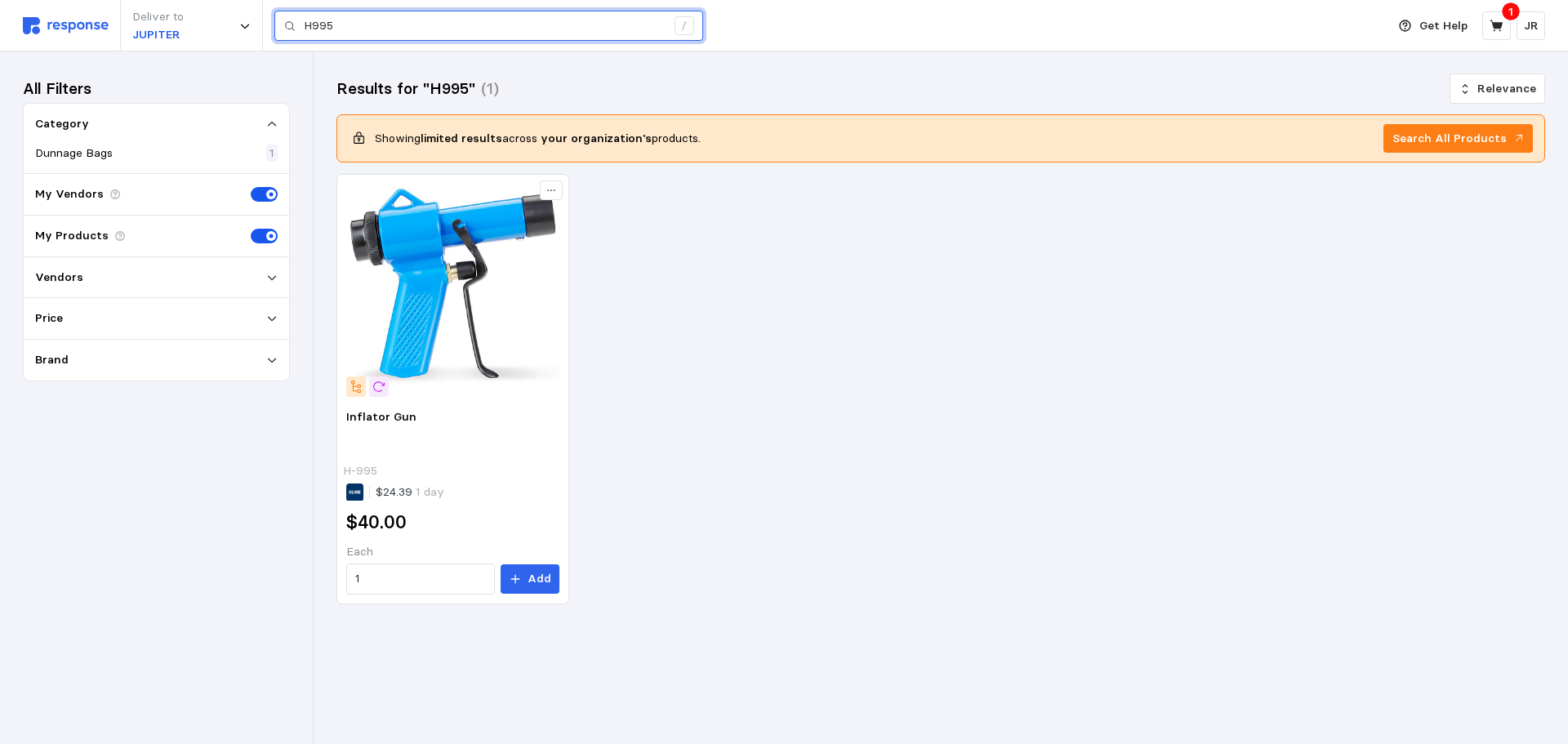
click at [351, 28] on input "H995" at bounding box center [484, 26] width 362 height 30
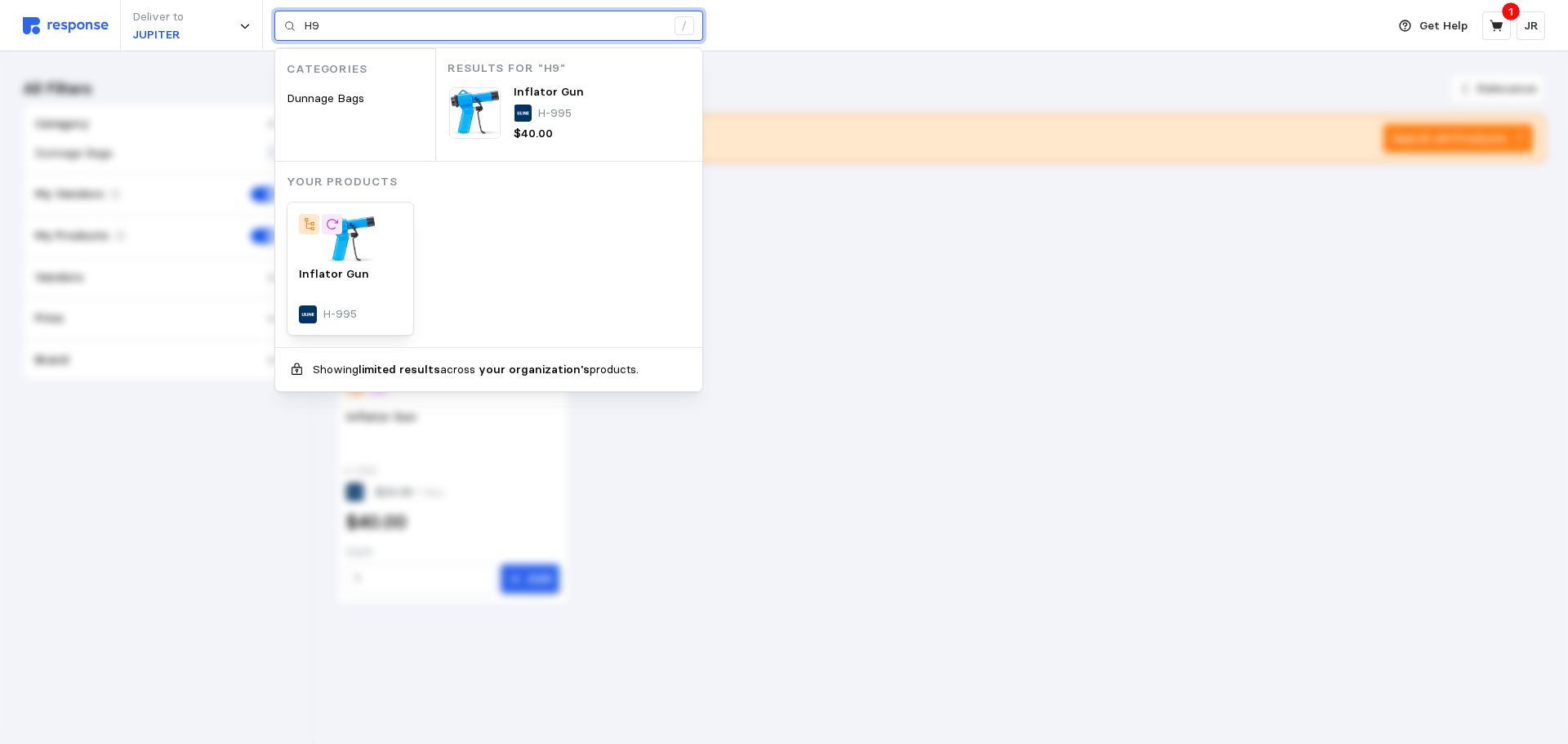
type input "H"
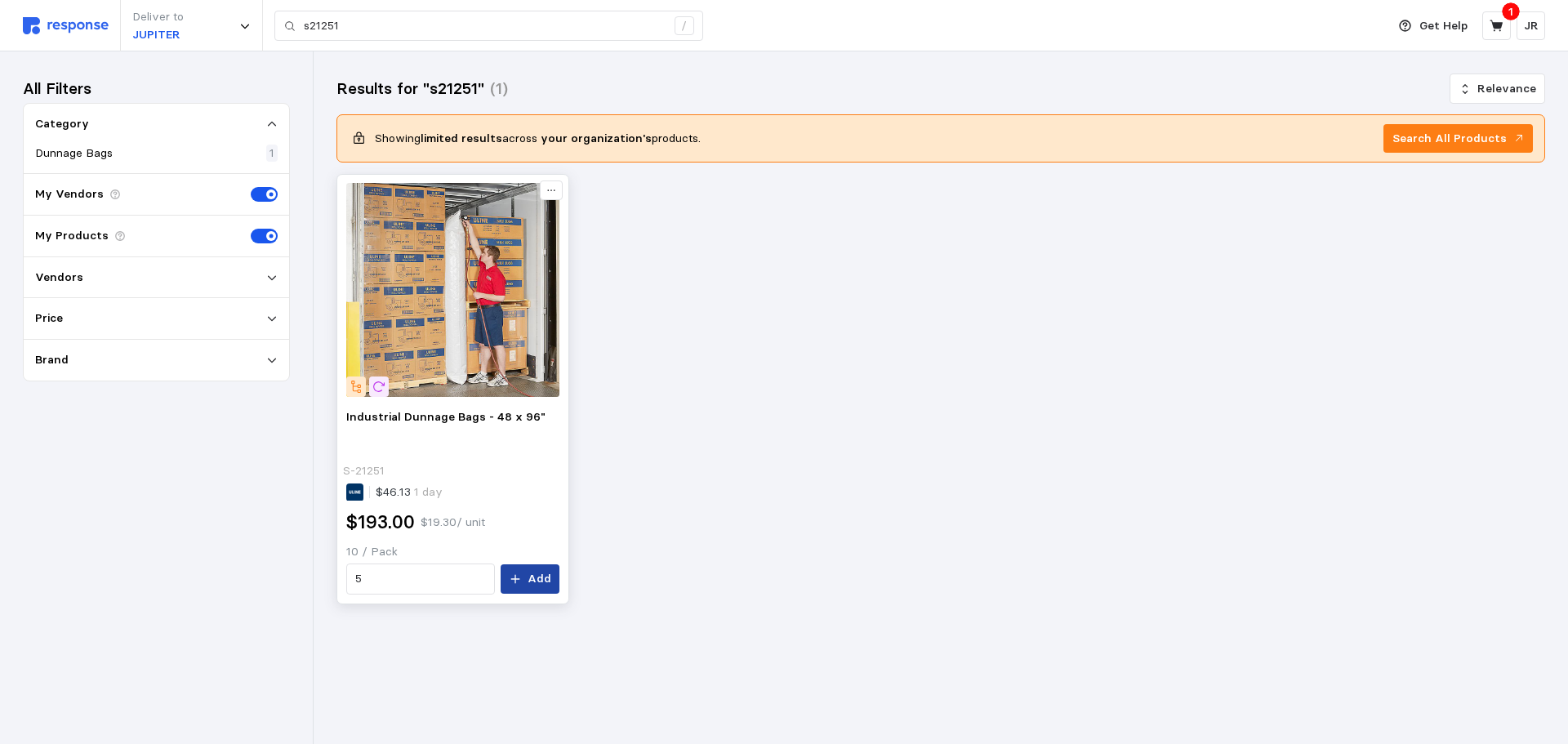
click at [512, 579] on button "Add" at bounding box center [530, 578] width 59 height 30
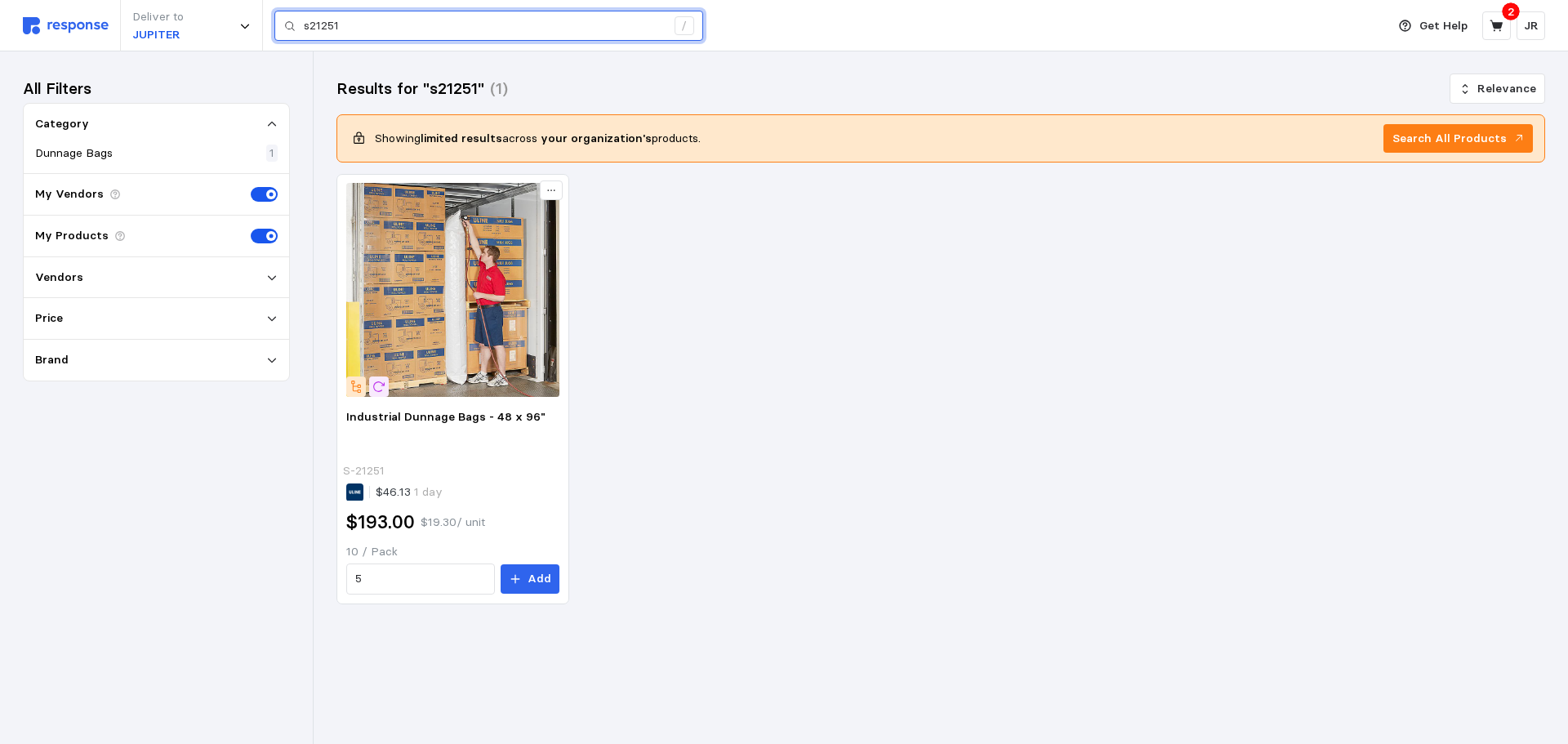
click at [345, 25] on input "s21251" at bounding box center [484, 26] width 362 height 30
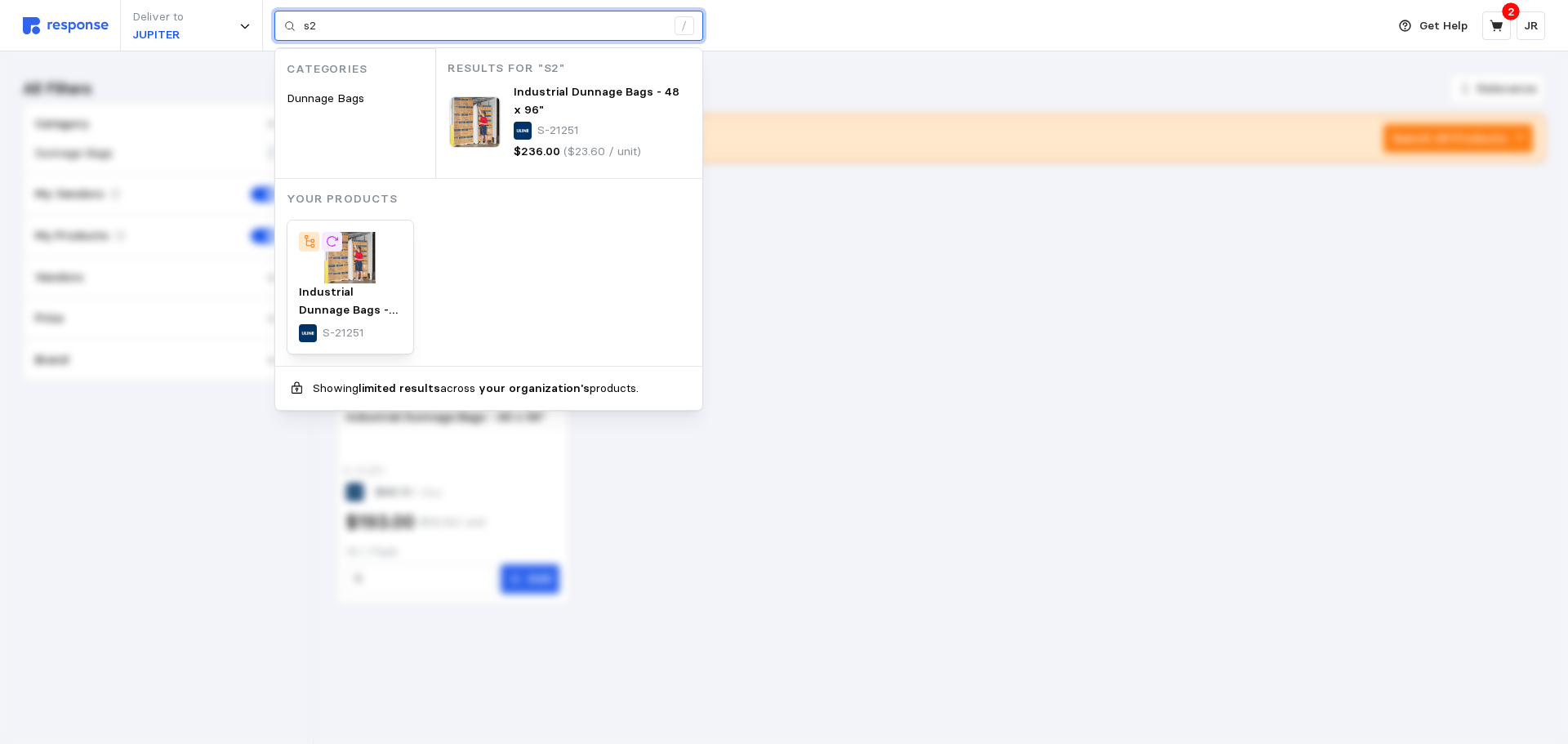
type input "s"
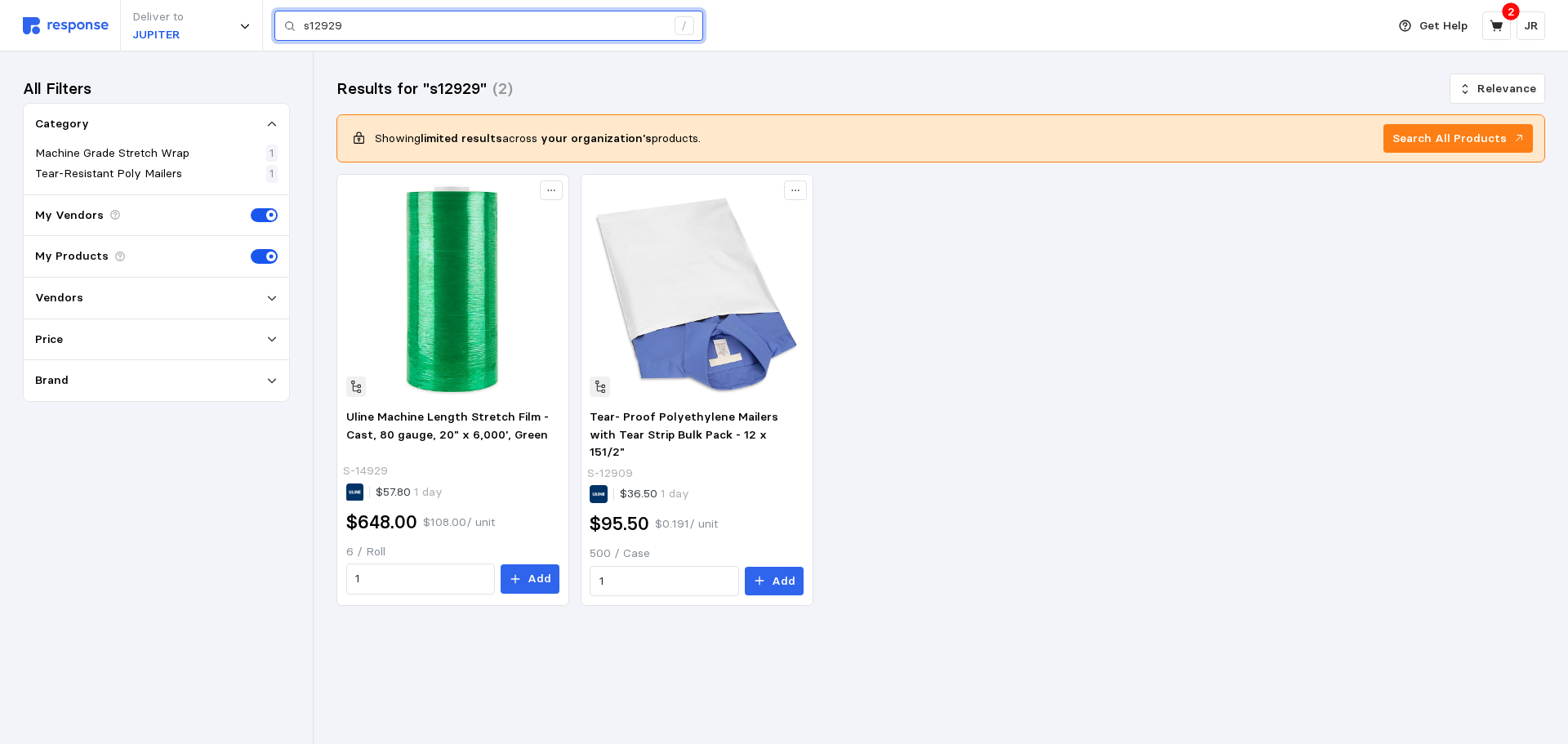
click at [345, 25] on input "s12929" at bounding box center [484, 26] width 362 height 30
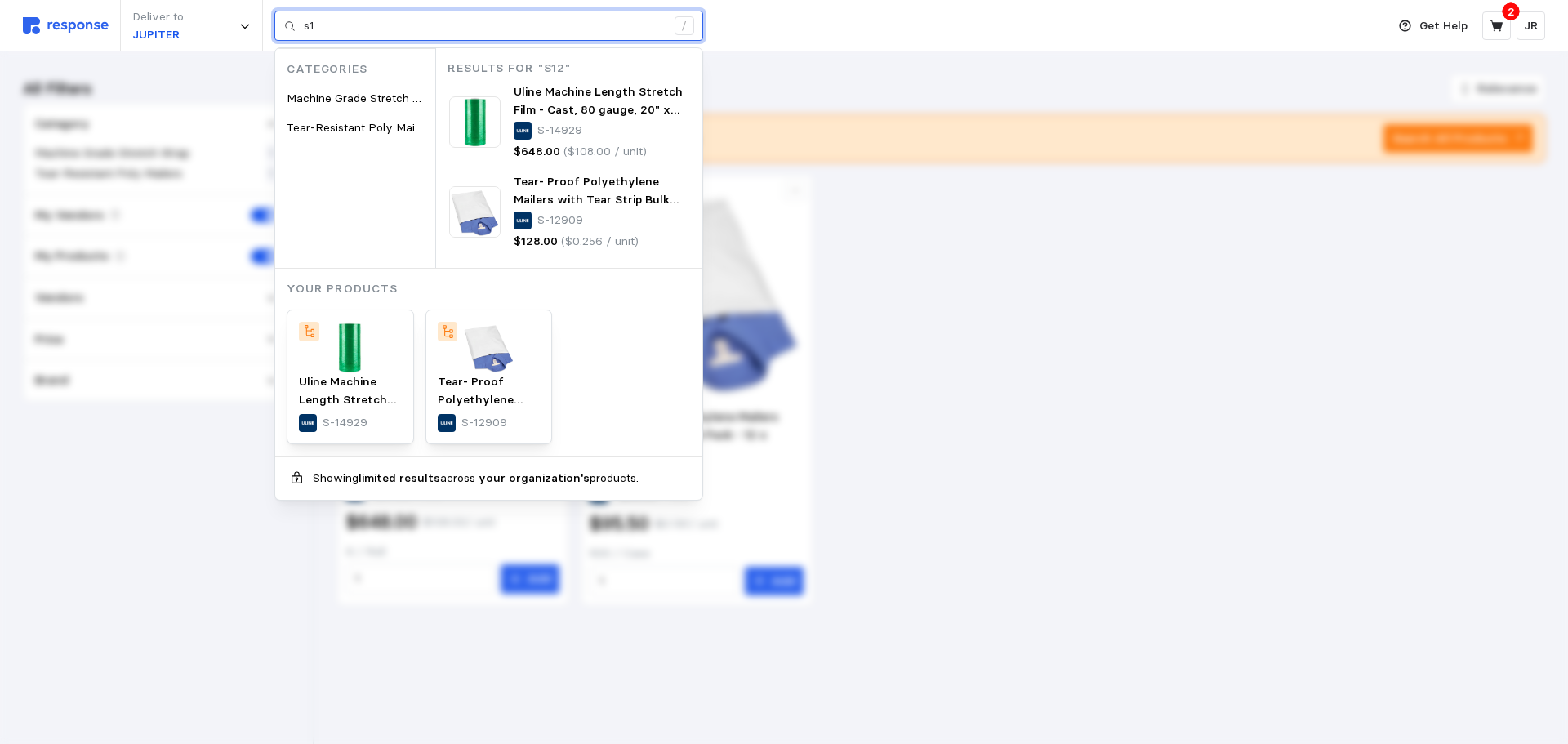
type input "s"
click at [350, 30] on input "s12929" at bounding box center [484, 26] width 362 height 30
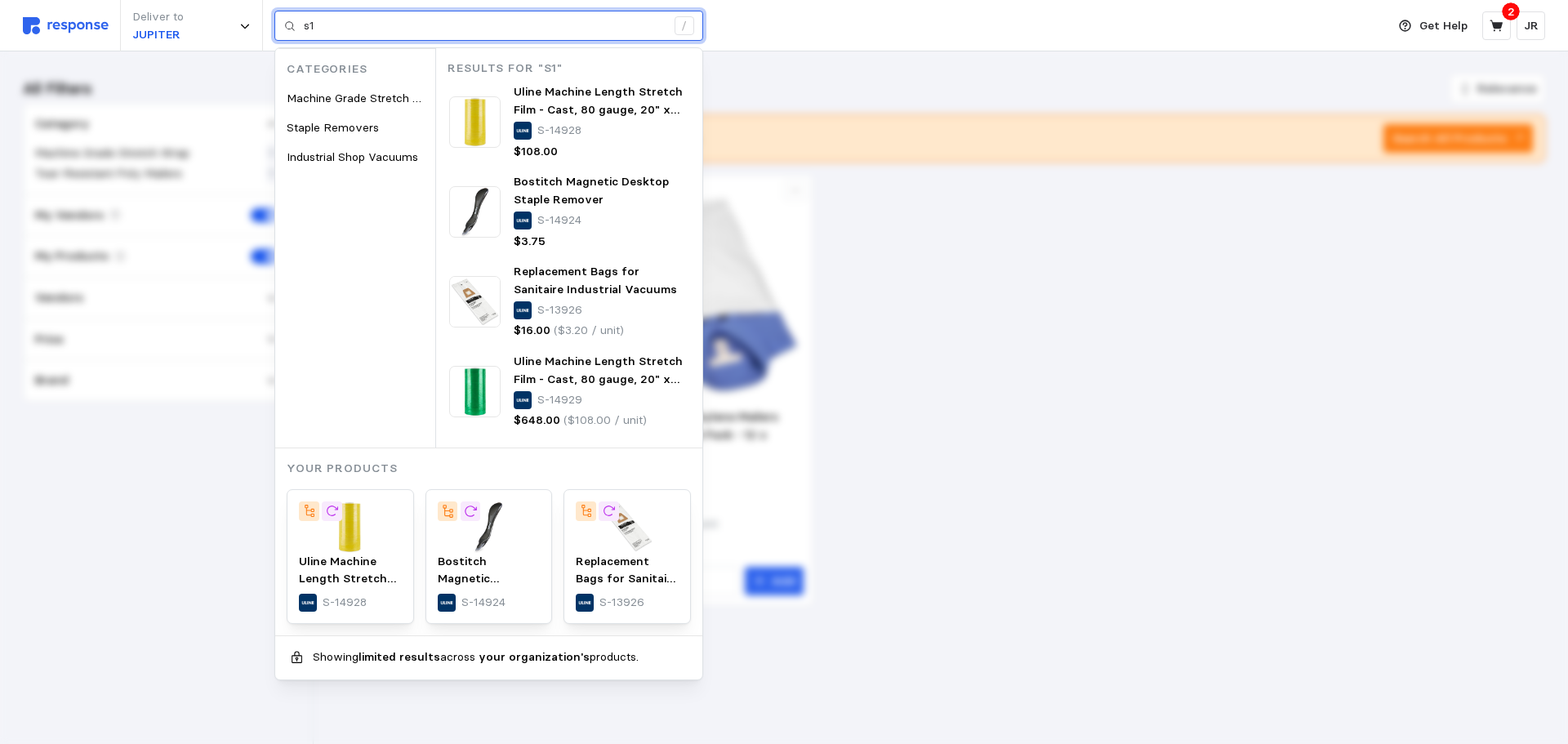
type input "s"
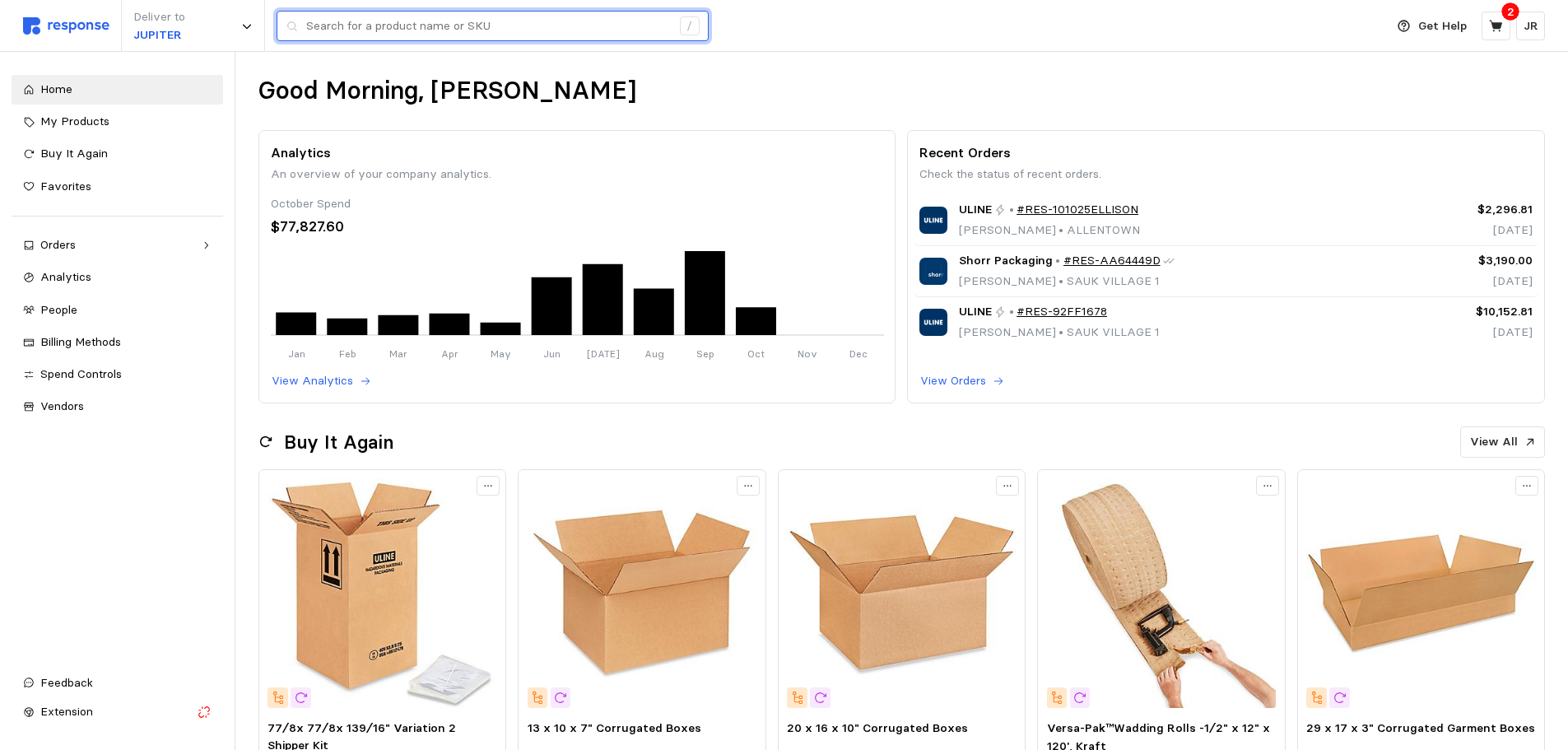
click at [382, 21] on input "text" at bounding box center [488, 26] width 365 height 30
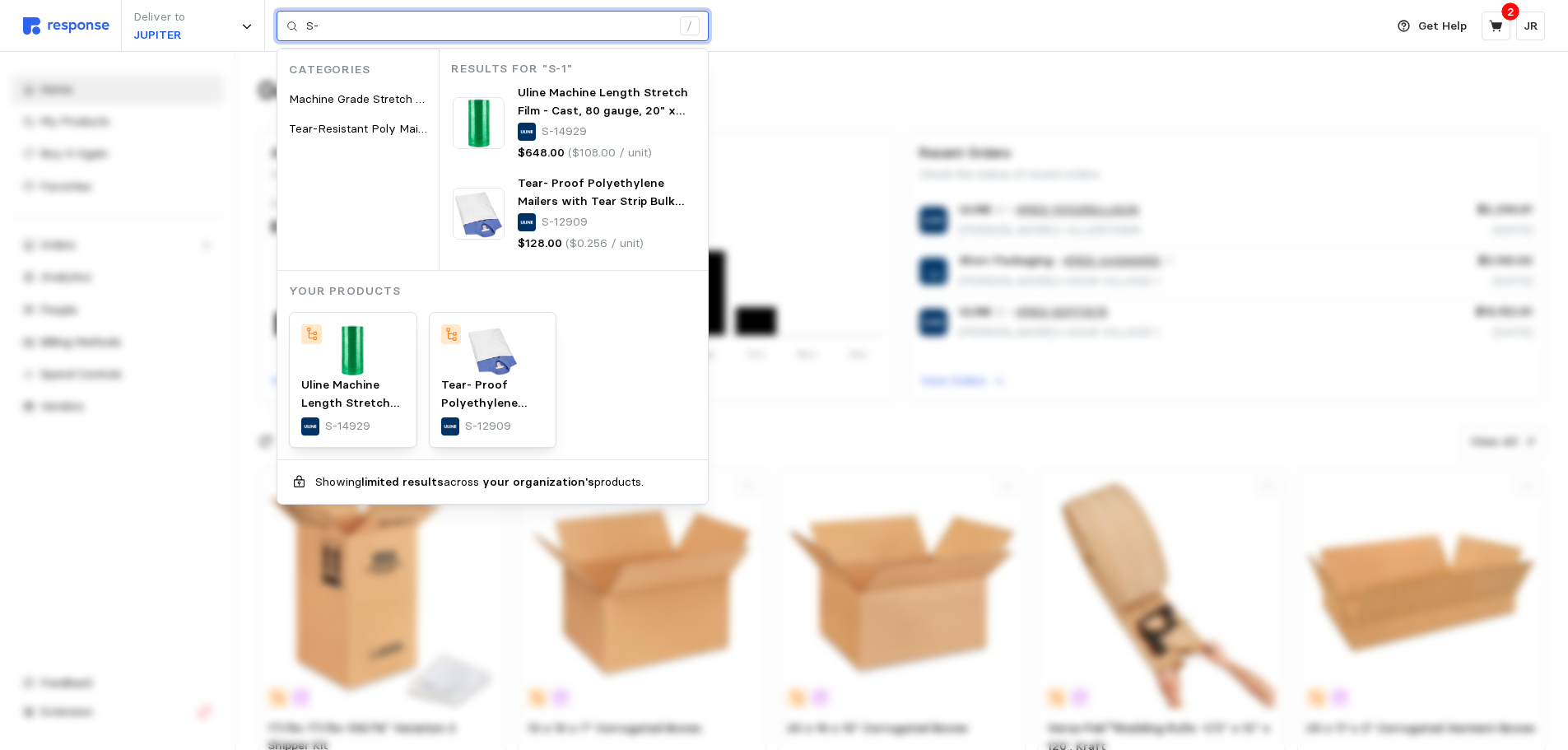
type input "S"
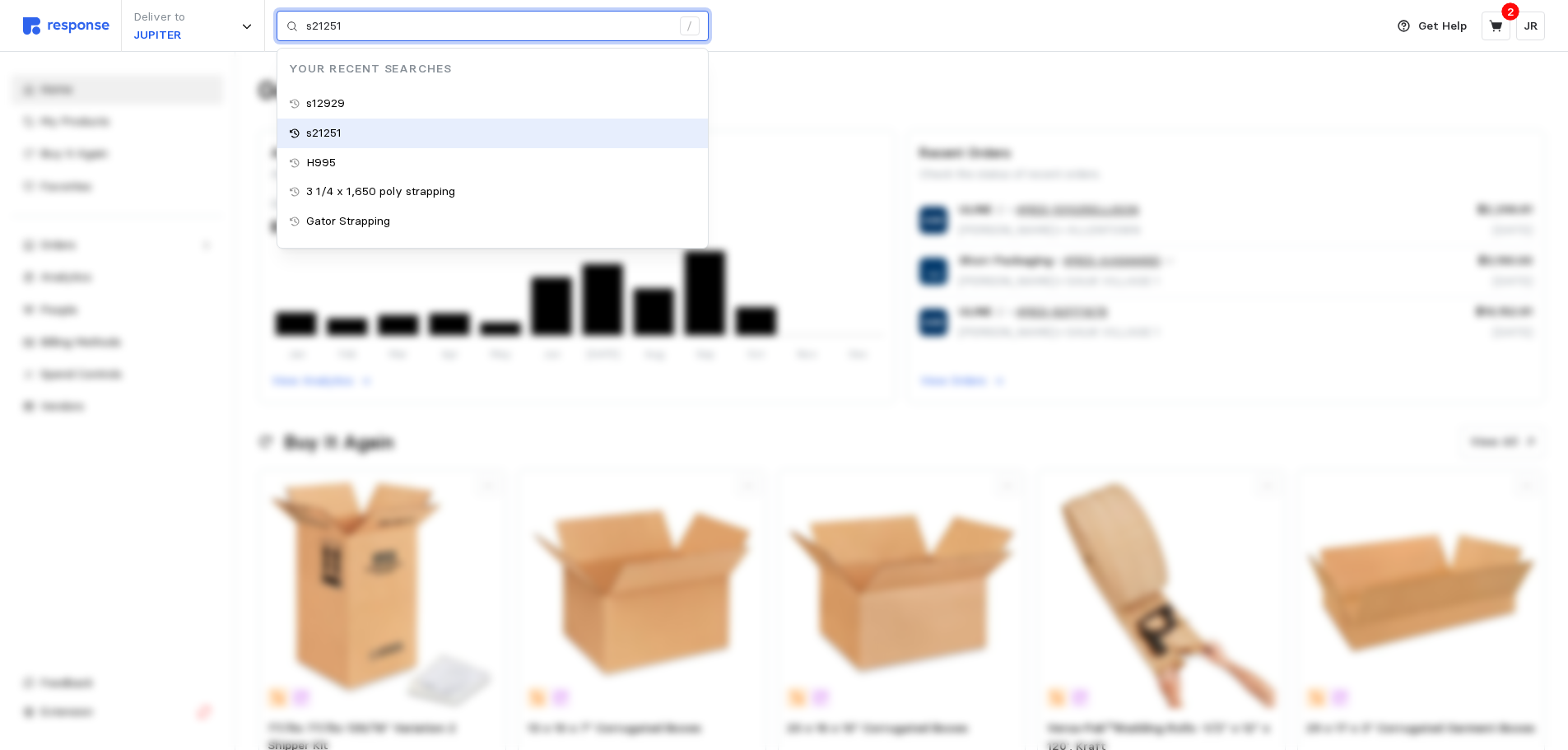
type input "H995"
